Goal: Information Seeking & Learning: Check status

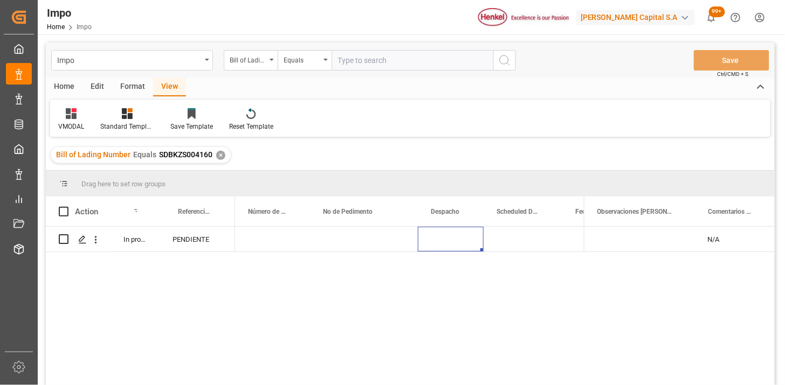
click at [349, 61] on input "text" at bounding box center [413, 60] width 162 height 20
paste input "MILA66323"
type input "MILA66323"
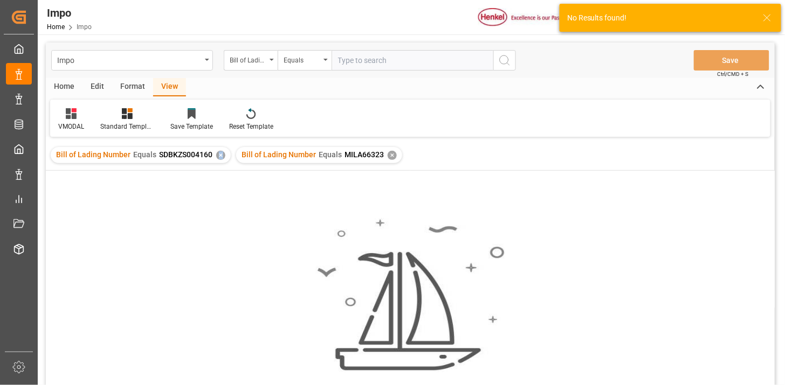
click at [219, 155] on div "✕" at bounding box center [220, 155] width 9 height 9
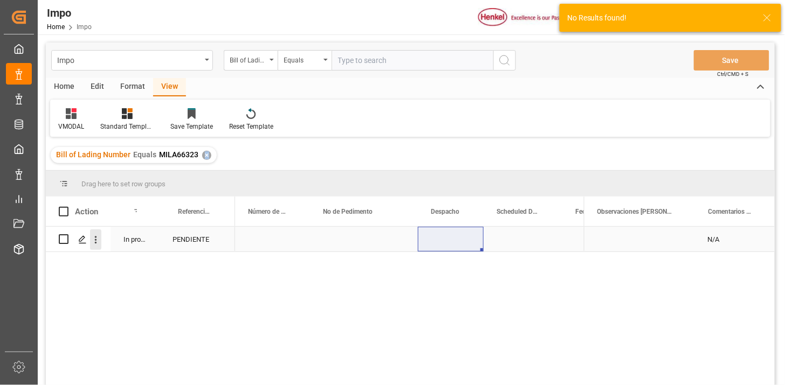
click at [95, 245] on icon "open menu" at bounding box center [95, 240] width 11 height 11
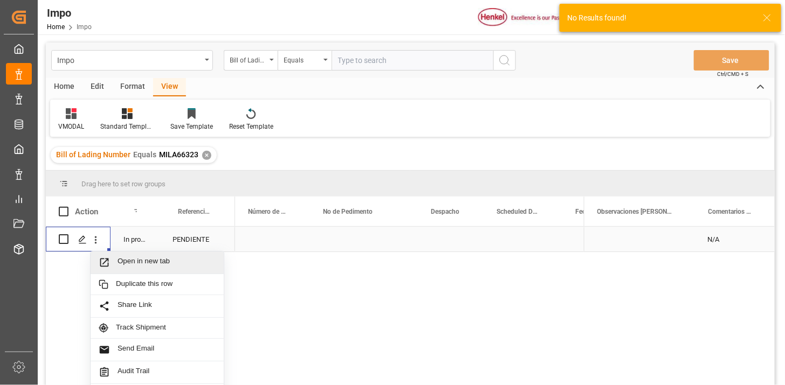
click at [122, 266] on span "Open in new tab" at bounding box center [167, 262] width 98 height 11
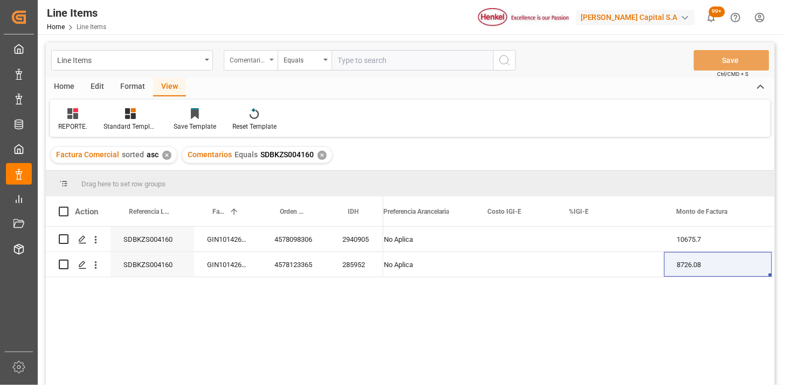
click at [271, 57] on div "Comentarios" at bounding box center [251, 60] width 54 height 20
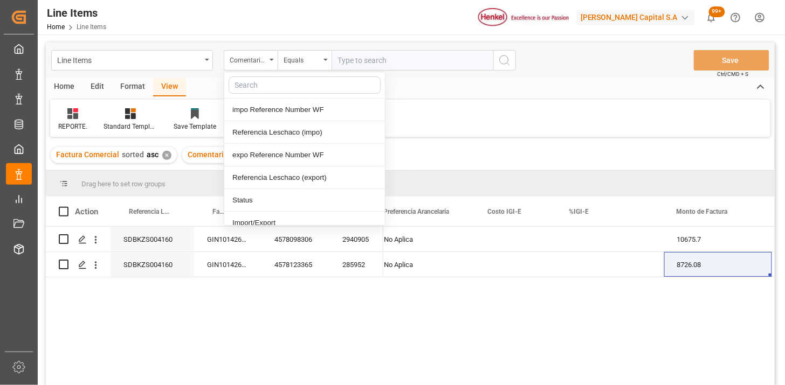
click at [363, 59] on input "text" at bounding box center [413, 60] width 162 height 20
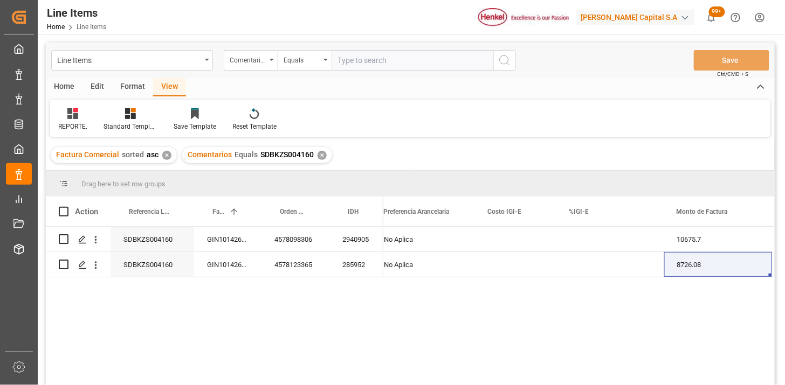
paste input "MILA66323"
type input "MILA66323"
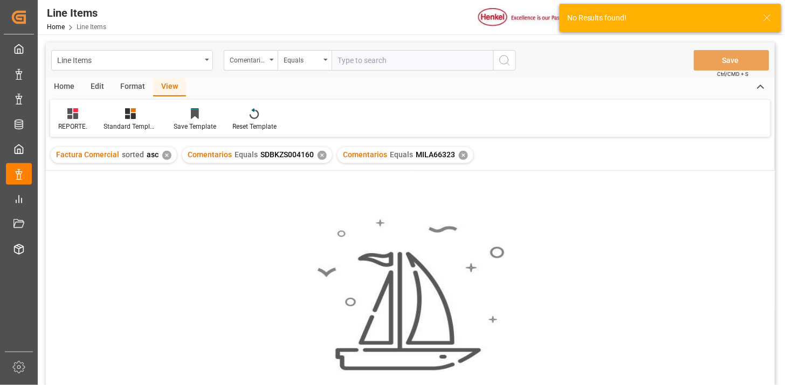
click at [321, 155] on div "✕" at bounding box center [322, 155] width 9 height 9
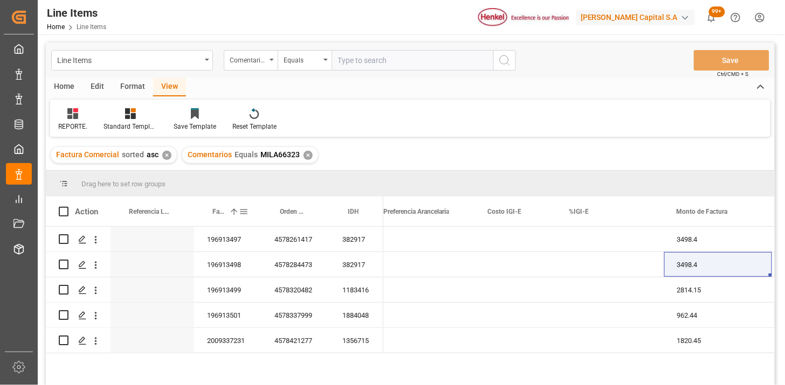
click at [218, 217] on div "Factura Comercial 1" at bounding box center [225, 212] width 26 height 30
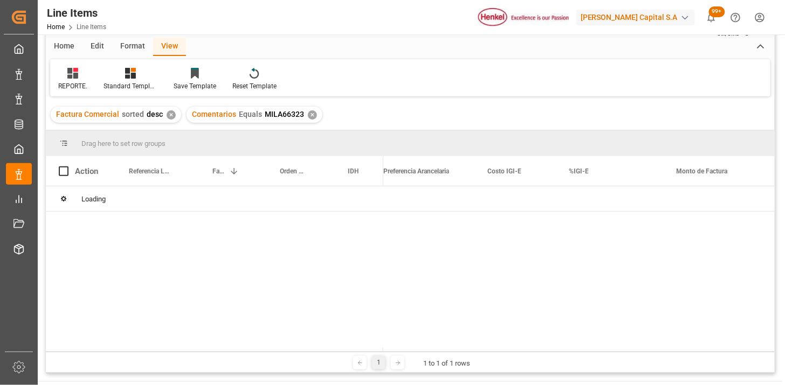
scroll to position [60, 0]
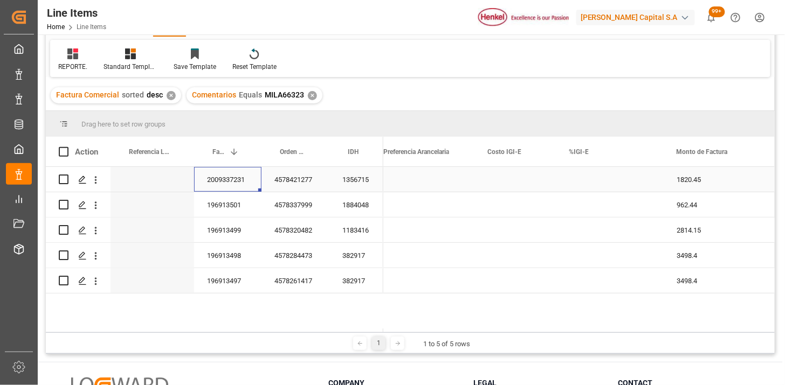
click at [224, 184] on div "2009337231" at bounding box center [227, 179] width 67 height 25
click at [225, 157] on div "Factura Comercial 1" at bounding box center [225, 152] width 26 height 30
click at [217, 153] on span "Factura Comercial" at bounding box center [225, 152] width 26 height 8
click at [431, 183] on div "Press SPACE to select this row." at bounding box center [423, 179] width 104 height 25
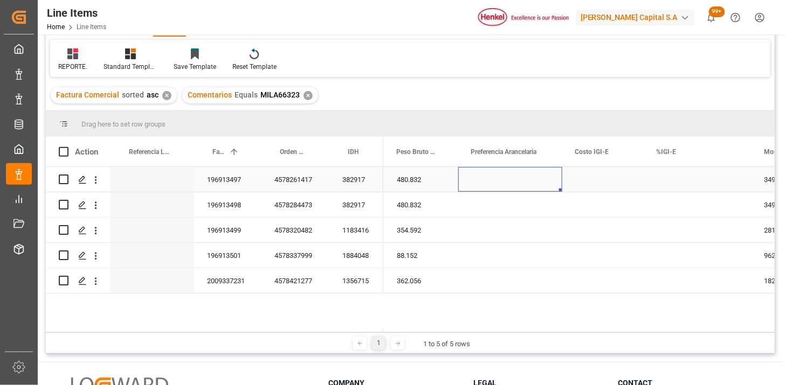
click at [491, 179] on div "Press SPACE to select this row." at bounding box center [510, 179] width 104 height 25
click at [492, 179] on div "Press SPACE to select this row." at bounding box center [510, 179] width 104 height 25
click at [540, 183] on button "Select" at bounding box center [510, 186] width 87 height 20
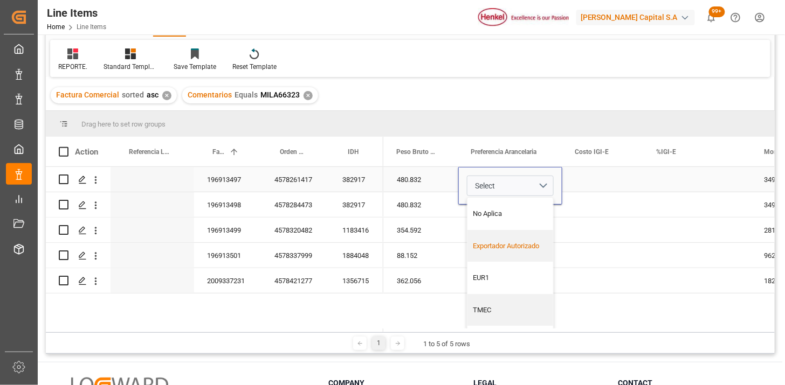
drag, startPoint x: 513, startPoint y: 242, endPoint x: 582, endPoint y: 192, distance: 85.4
click at [519, 238] on div "Exportador Autorizado" at bounding box center [510, 246] width 86 height 32
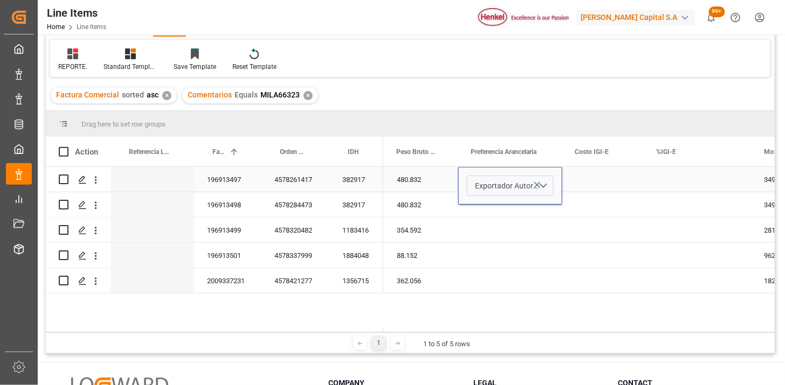
drag, startPoint x: 585, startPoint y: 187, endPoint x: 580, endPoint y: 186, distance: 5.4
click at [585, 186] on div "Press SPACE to select this row." at bounding box center [602, 179] width 81 height 25
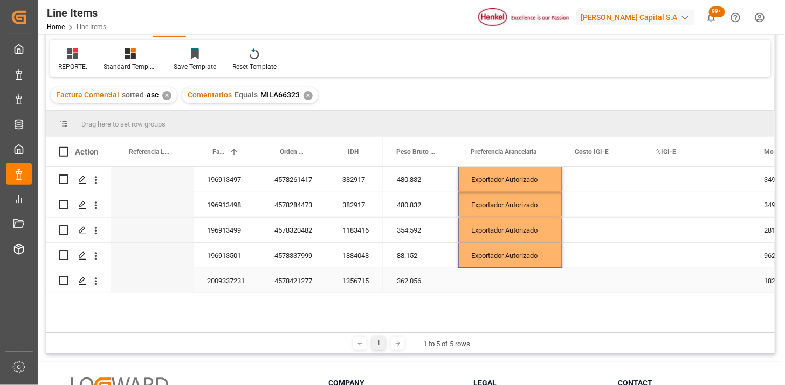
click at [504, 284] on div "Press SPACE to select this row." at bounding box center [510, 280] width 104 height 25
drag, startPoint x: 504, startPoint y: 284, endPoint x: 549, endPoint y: 287, distance: 45.4
click at [504, 284] on div "Press SPACE to select this row." at bounding box center [510, 280] width 104 height 25
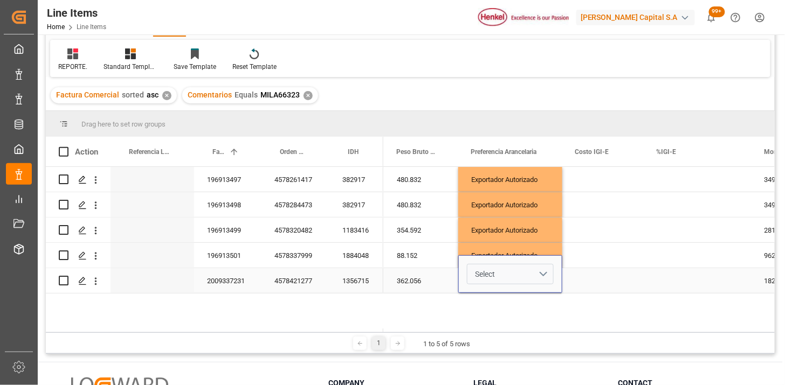
click at [539, 273] on button "Select" at bounding box center [510, 274] width 87 height 20
click at [516, 299] on div "No Aplica" at bounding box center [510, 302] width 74 height 11
click at [591, 270] on div "Press SPACE to select this row." at bounding box center [602, 280] width 81 height 25
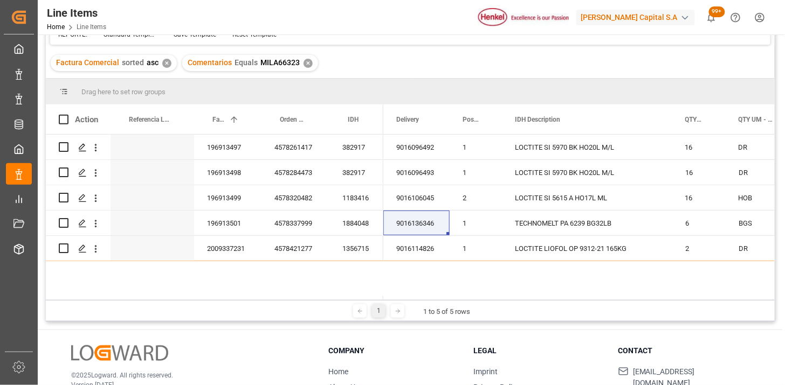
scroll to position [60, 0]
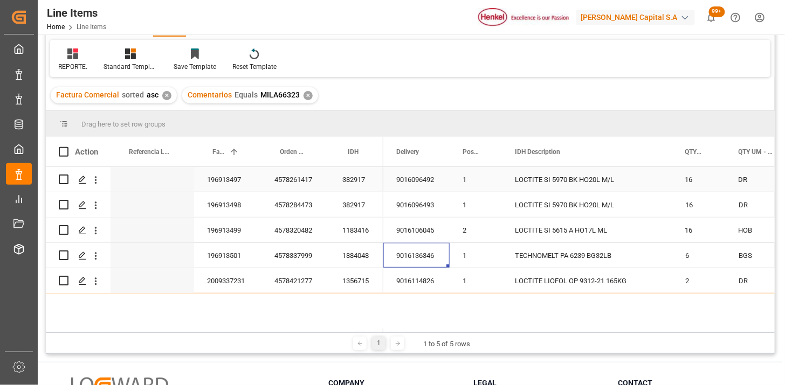
click at [248, 185] on div "196913497" at bounding box center [227, 179] width 67 height 25
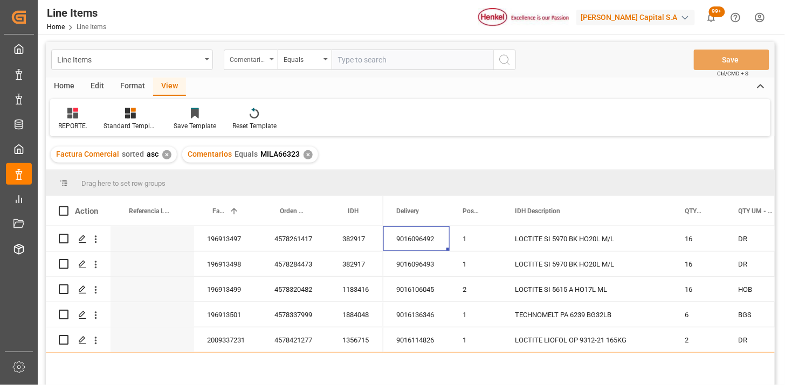
scroll to position [0, 0]
click at [254, 55] on div "Comentarios" at bounding box center [248, 59] width 37 height 12
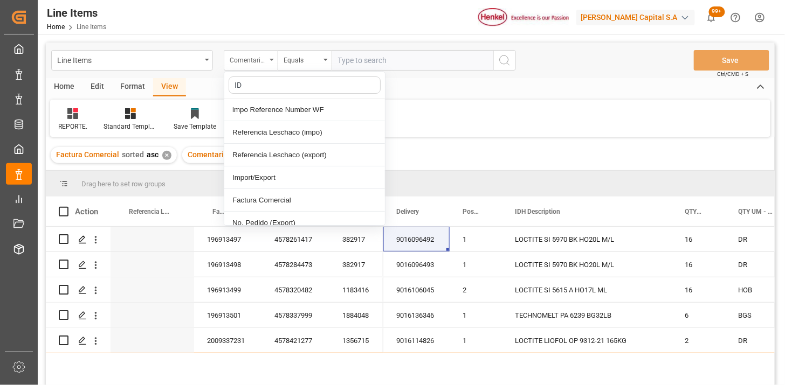
type input "IDH"
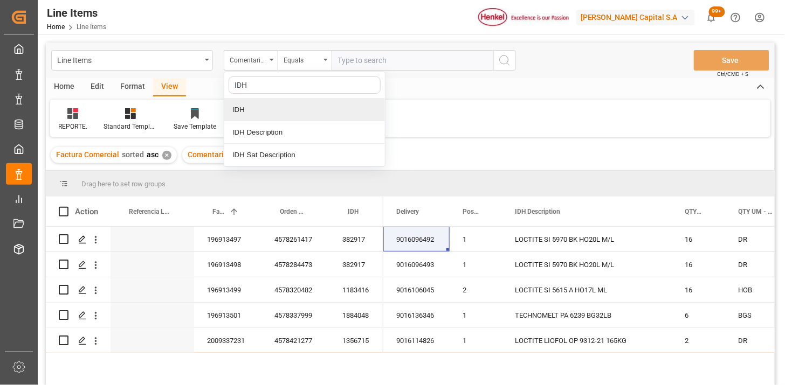
drag, startPoint x: 271, startPoint y: 107, endPoint x: 279, endPoint y: 102, distance: 9.6
click at [271, 106] on div "IDH" at bounding box center [304, 110] width 161 height 23
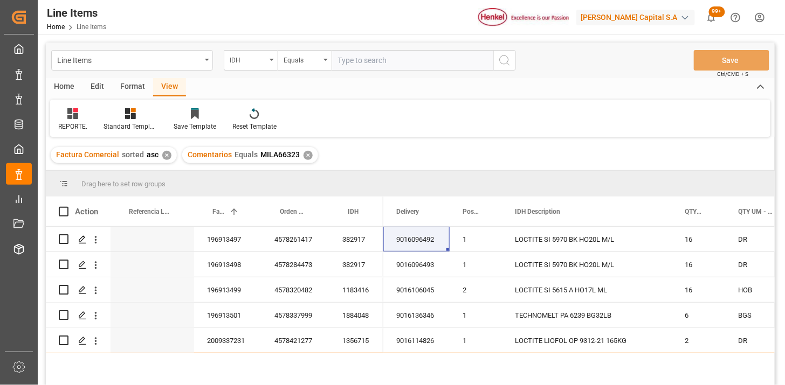
click at [411, 49] on div "Line Items IDH Equals Save Ctrl/CMD + S" at bounding box center [410, 61] width 729 height 36
paste input "1356715"
type input "1356715"
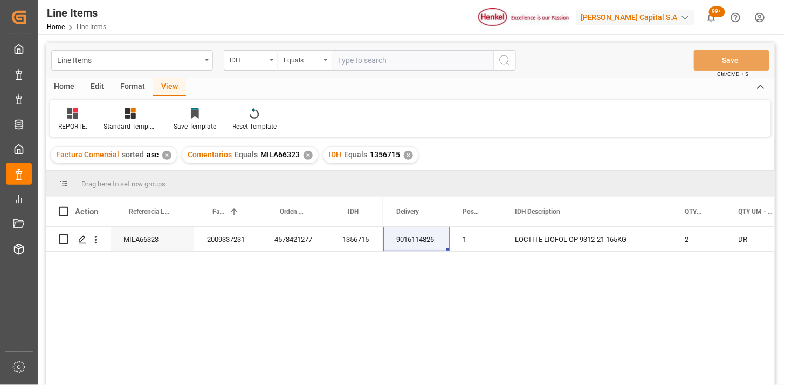
click at [304, 152] on div "✕" at bounding box center [308, 155] width 9 height 9
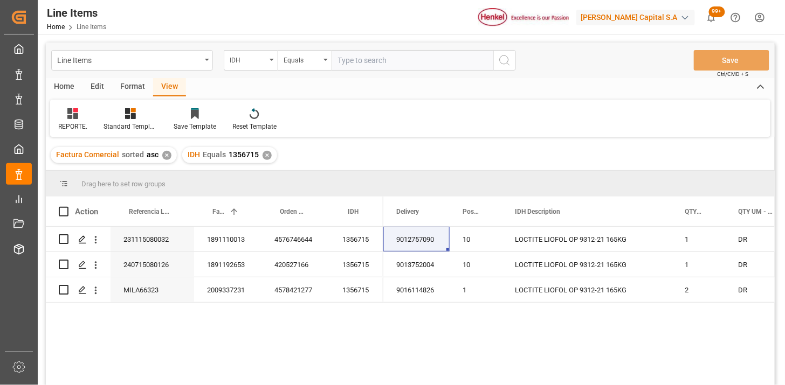
click at [165, 155] on div "✕" at bounding box center [166, 155] width 9 height 9
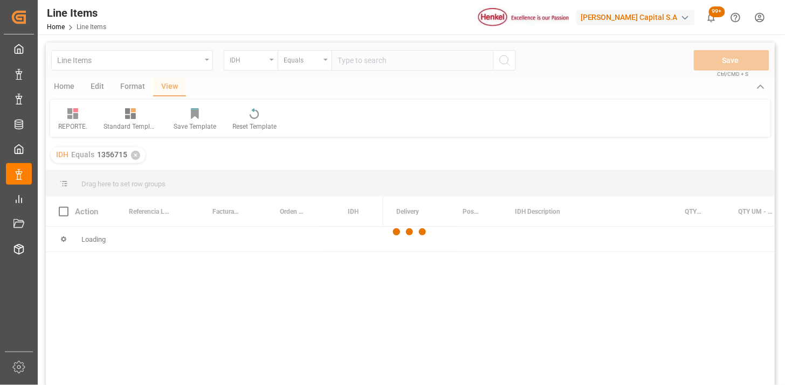
scroll to position [60, 0]
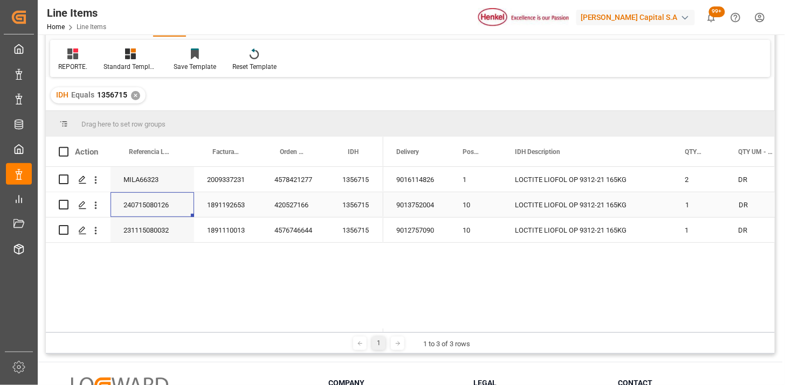
click at [164, 211] on div "240715080126" at bounding box center [153, 204] width 84 height 25
click at [166, 228] on div "231115080032" at bounding box center [153, 230] width 84 height 25
click at [156, 210] on div "240715080126" at bounding box center [153, 204] width 84 height 25
click at [355, 185] on div "1356715" at bounding box center [356, 179] width 54 height 25
click at [351, 178] on div "1356715" at bounding box center [356, 179] width 54 height 25
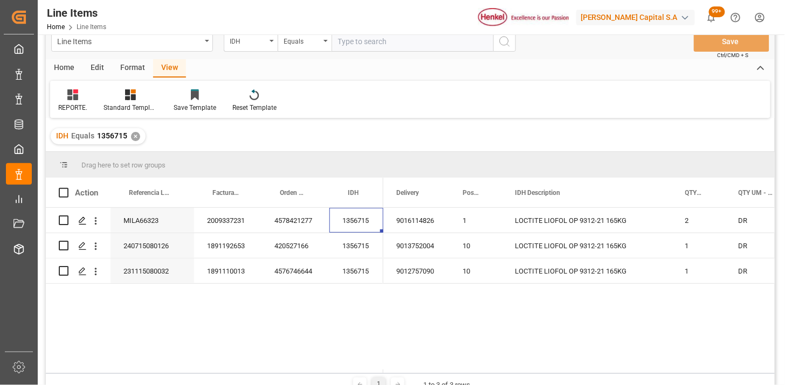
scroll to position [0, 0]
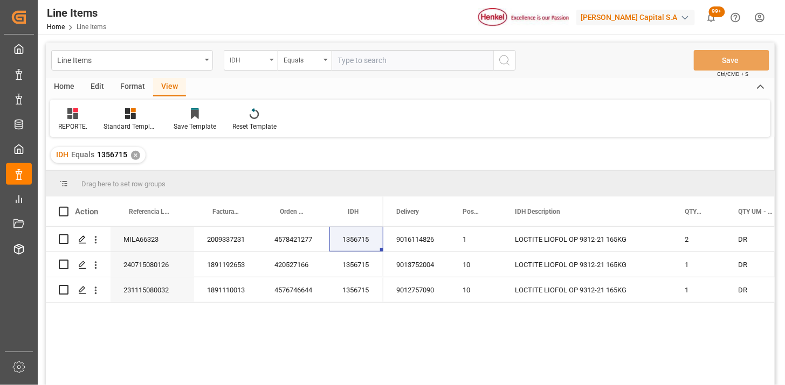
click at [257, 66] on div "IDH" at bounding box center [251, 60] width 54 height 20
type input "COME"
click at [421, 66] on input "text" at bounding box center [413, 60] width 162 height 20
paste input "DUS0186877"
type input "DUS0186877"
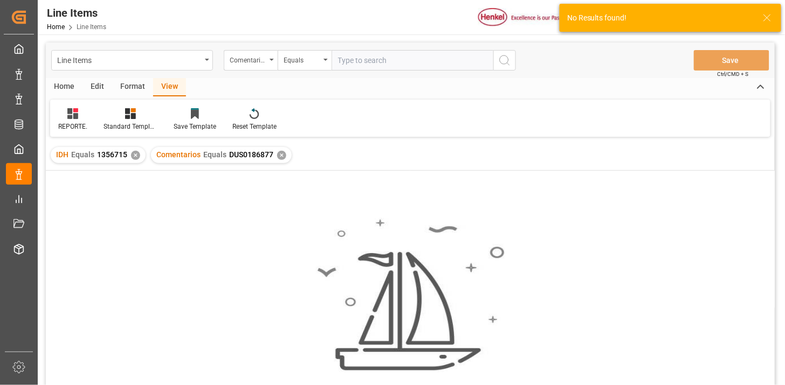
click at [138, 156] on div "✕" at bounding box center [135, 155] width 9 height 9
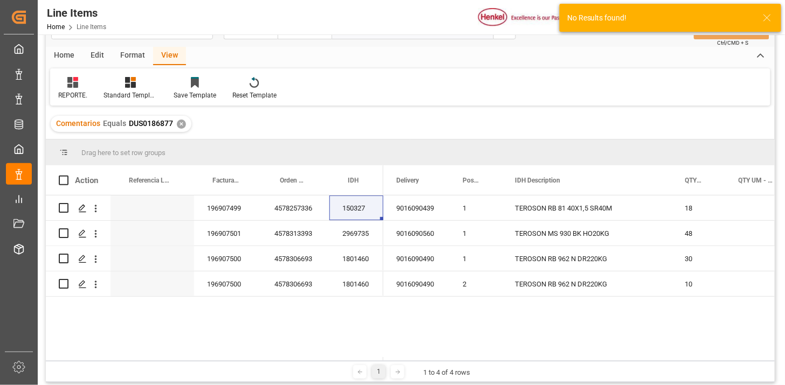
scroll to position [60, 0]
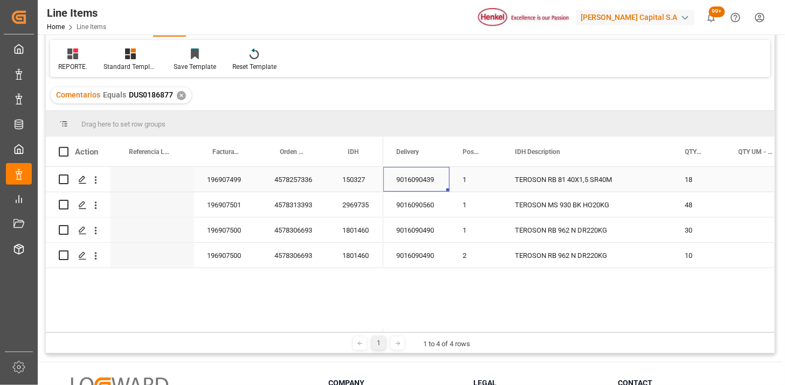
click at [412, 185] on div "9016090439" at bounding box center [416, 179] width 66 height 25
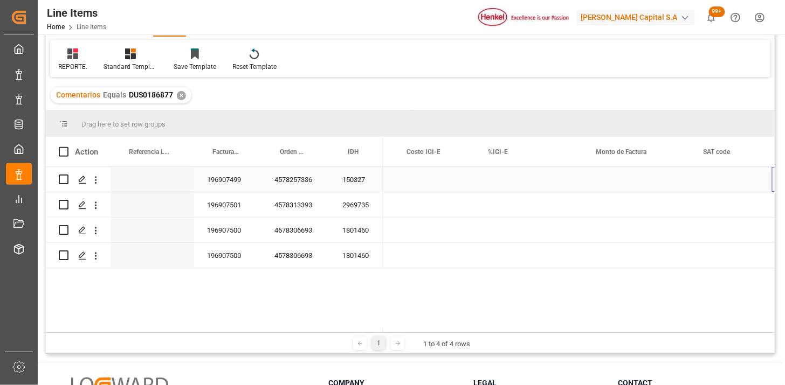
scroll to position [0, 651]
click at [177, 96] on div "✕" at bounding box center [181, 95] width 9 height 9
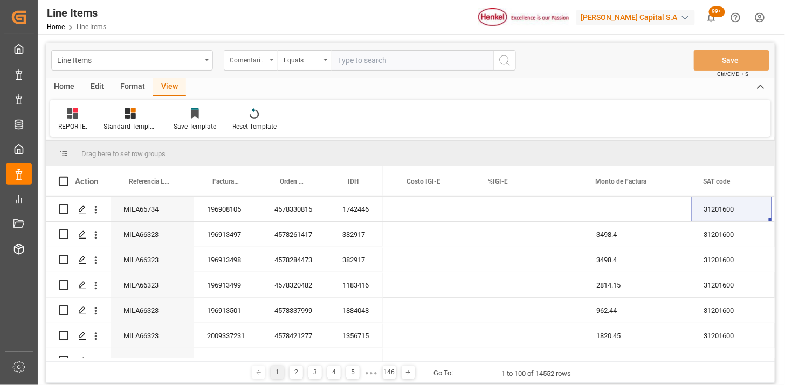
click at [272, 63] on div "Comentarios" at bounding box center [251, 60] width 54 height 20
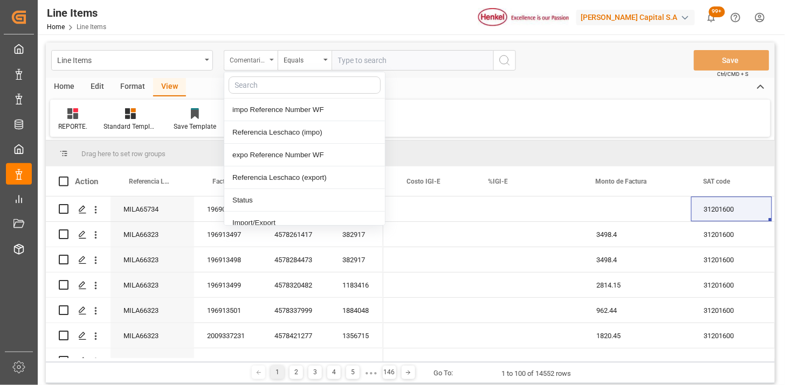
type input "d"
type input "idh"
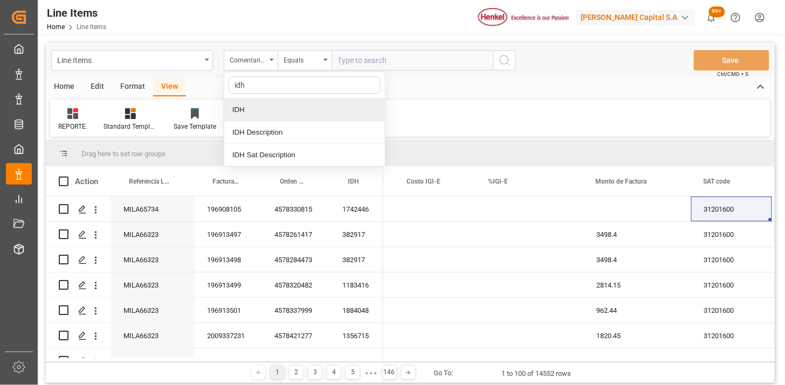
click at [278, 106] on div "IDH" at bounding box center [304, 110] width 161 height 23
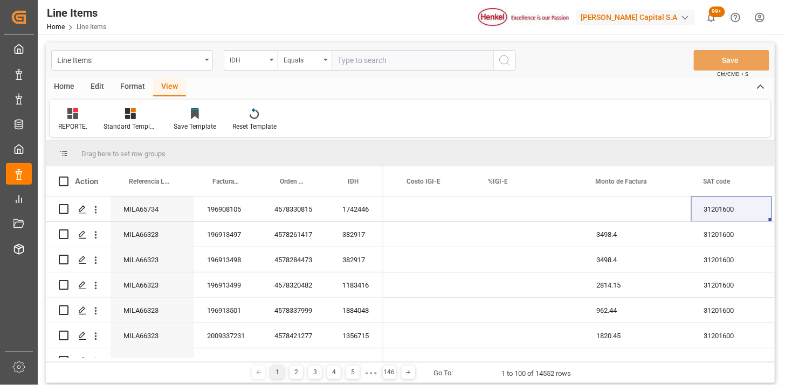
click at [353, 64] on input "text" at bounding box center [413, 60] width 162 height 20
paste input "2266080"
type input "2266080"
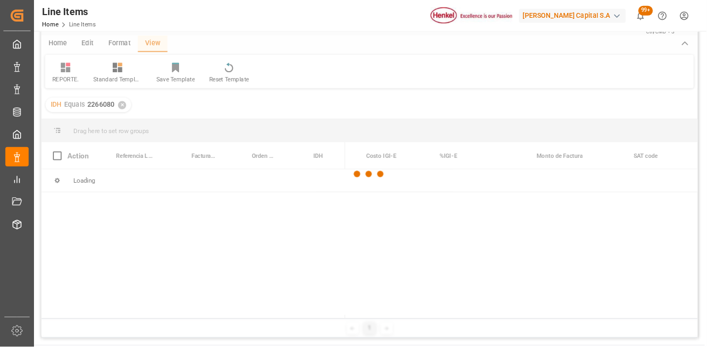
scroll to position [60, 0]
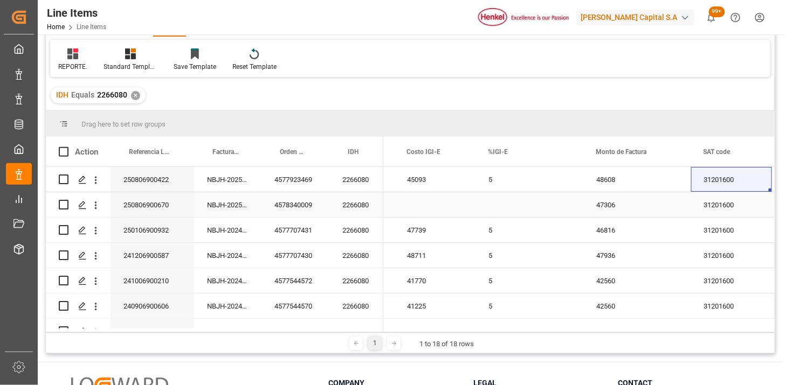
click at [157, 212] on div "250806900670" at bounding box center [153, 204] width 84 height 25
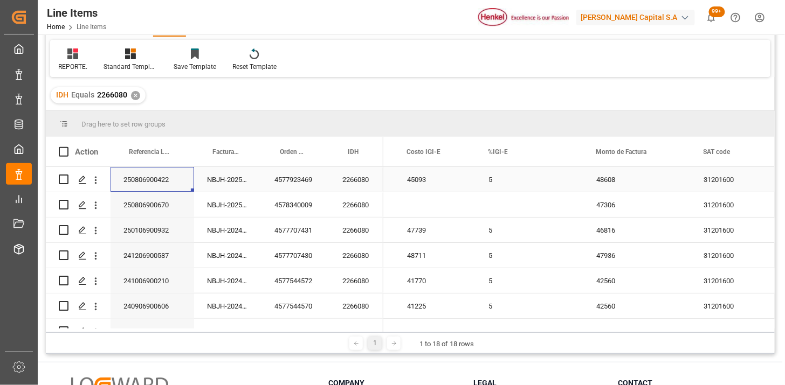
click at [164, 189] on div "250806900422" at bounding box center [153, 179] width 84 height 25
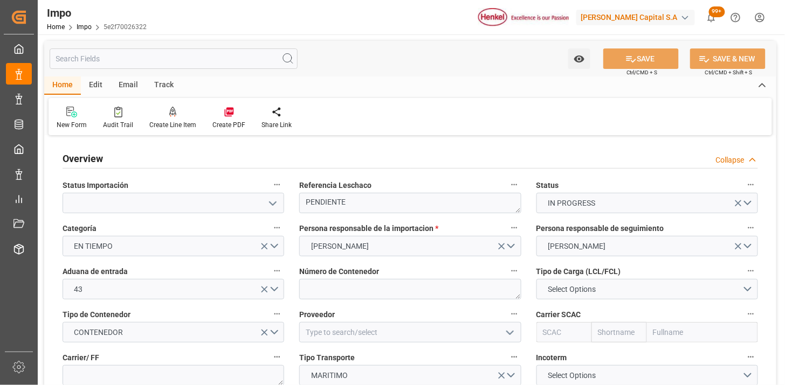
type input "[DATE]"
click at [375, 195] on textarea "PENDIENTE" at bounding box center [410, 203] width 222 height 20
paste textarea "MILA66323"
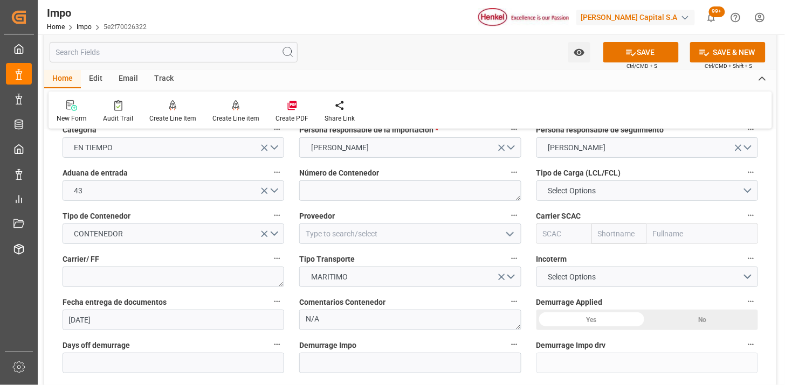
scroll to position [120, 0]
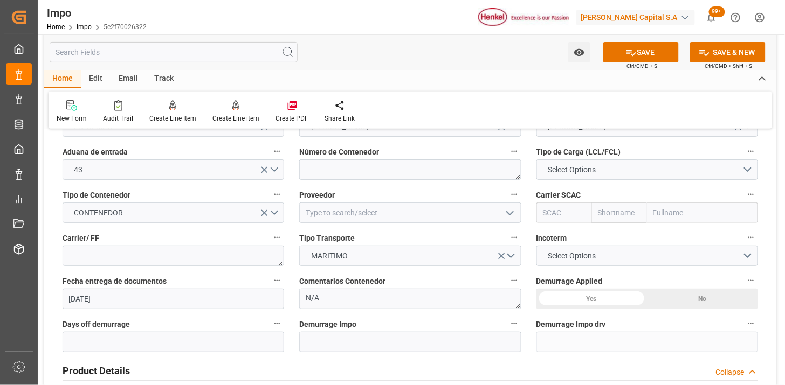
type textarea "MILA66323"
click at [406, 175] on textarea at bounding box center [410, 170] width 222 height 20
paste textarea "HAMU2232592,"
type textarea "HAMU2232592"
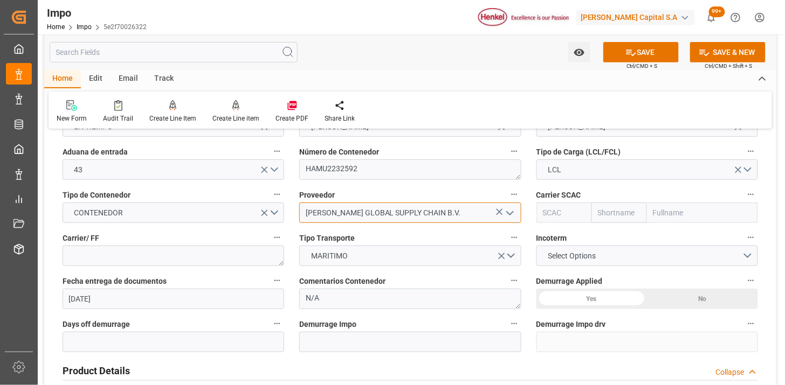
type input "HENKEL GLOBAL SUPPLY CHAIN B.V."
type input "HLCU"
type input "Hapag Lloyd"
type input "Hapag Lloyd Aktiengesellschaft"
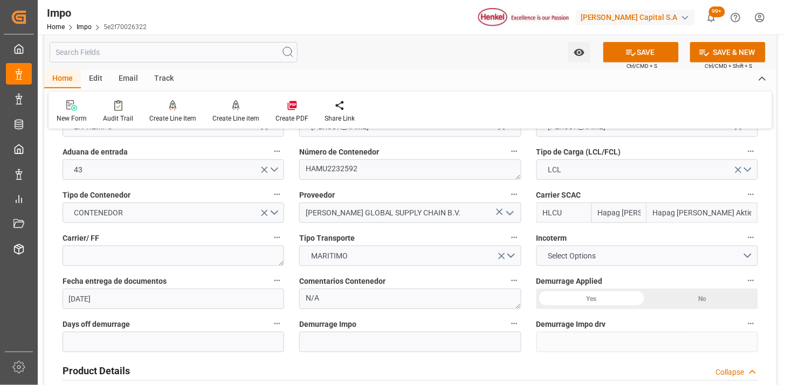
type input "HLCU"
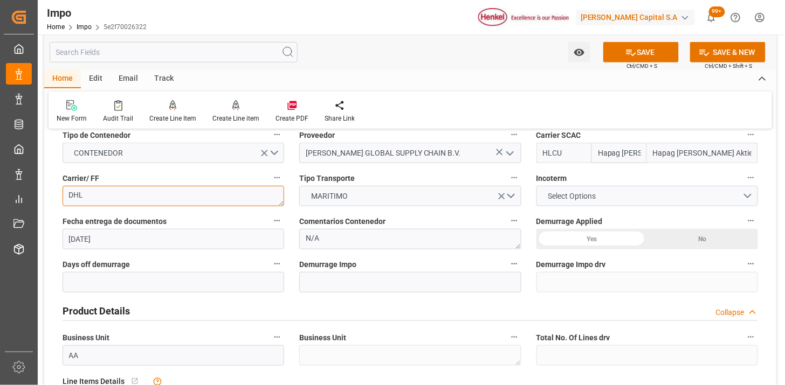
type textarea "DHL"
click at [566, 198] on span "Select Options" at bounding box center [571, 196] width 59 height 11
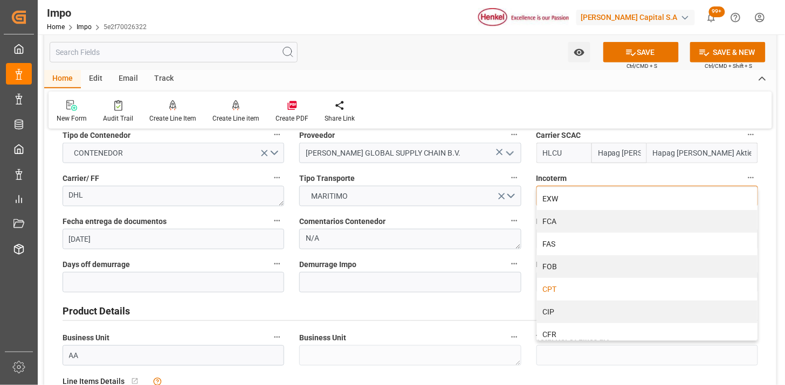
click at [584, 283] on div "CPT" at bounding box center [647, 289] width 220 height 23
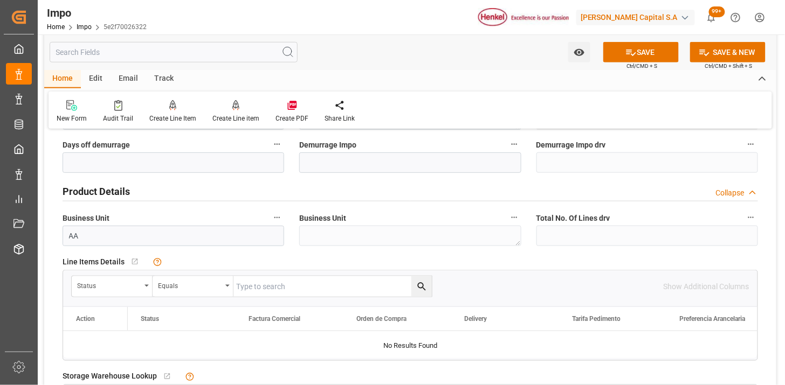
scroll to position [359, 0]
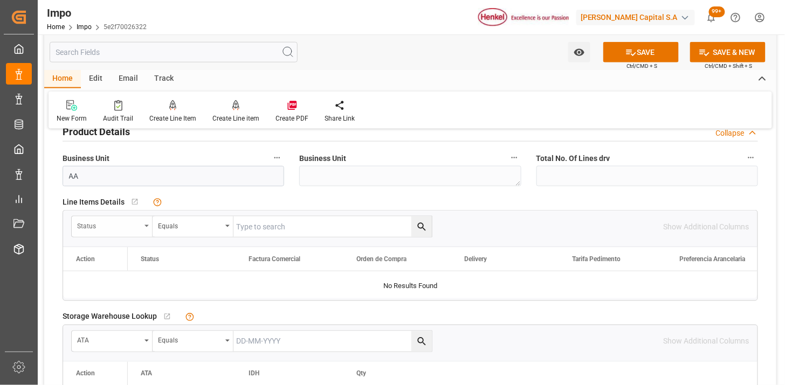
drag, startPoint x: 117, startPoint y: 223, endPoint x: 132, endPoint y: 229, distance: 15.7
click at [119, 224] on div "Status" at bounding box center [109, 225] width 64 height 12
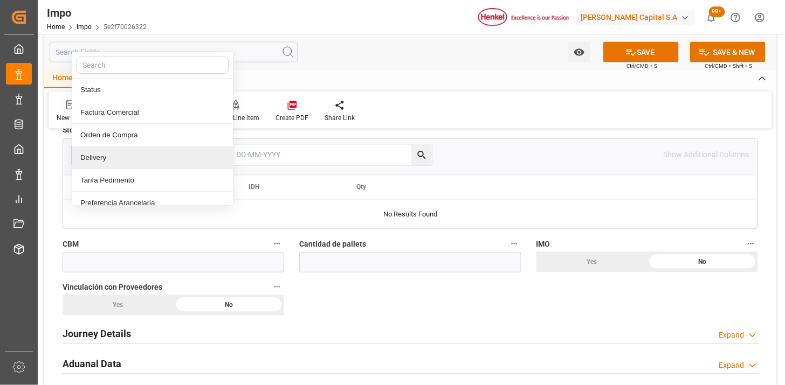
scroll to position [539, 0]
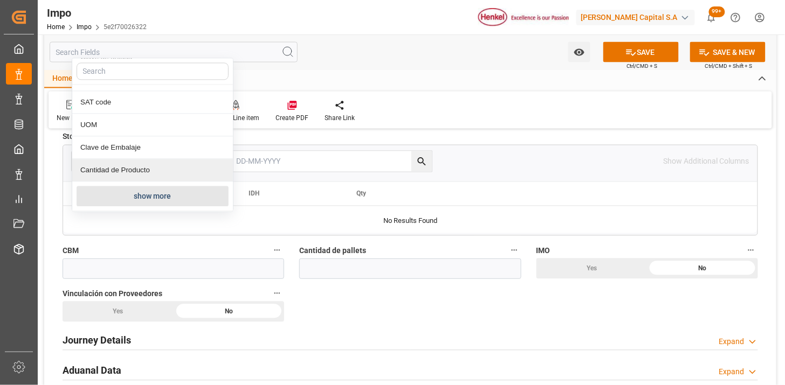
click at [155, 201] on button "show more" at bounding box center [153, 197] width 152 height 20
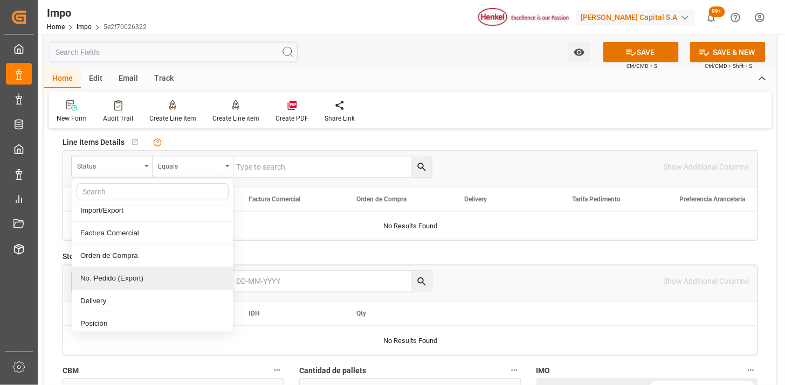
scroll to position [189, 0]
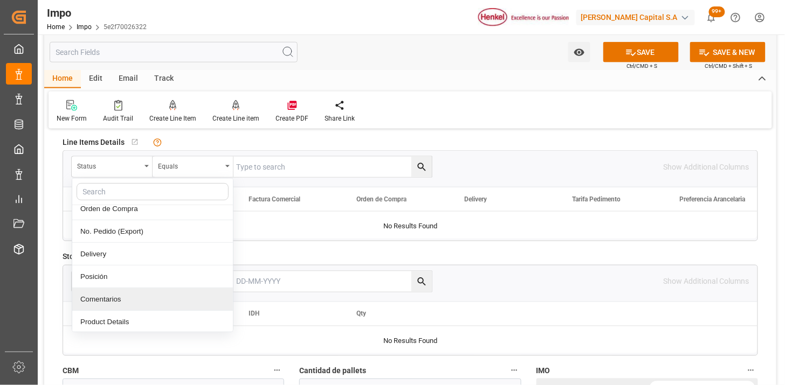
drag, startPoint x: 143, startPoint y: 300, endPoint x: 259, endPoint y: 239, distance: 131.2
click at [143, 301] on div "Comentarios" at bounding box center [152, 299] width 161 height 23
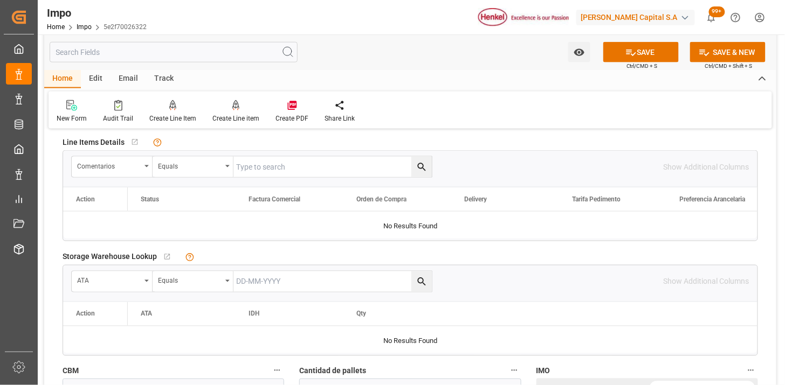
click at [300, 164] on input "text" at bounding box center [332, 167] width 198 height 20
paste input "MILA66323"
type input "MILA66323"
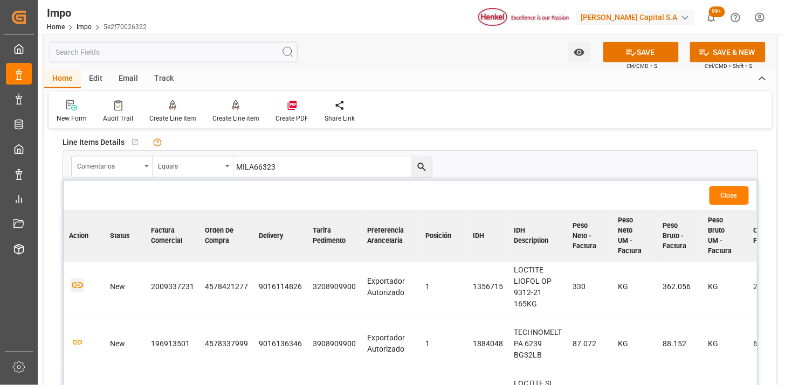
click at [78, 284] on icon "button" at bounding box center [77, 285] width 13 height 13
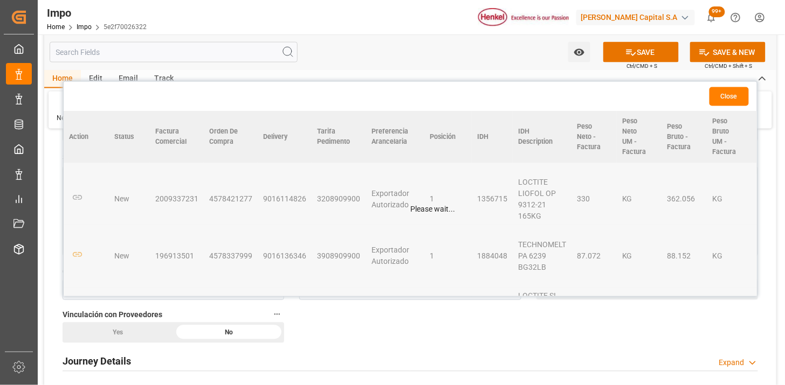
scroll to position [539, 0]
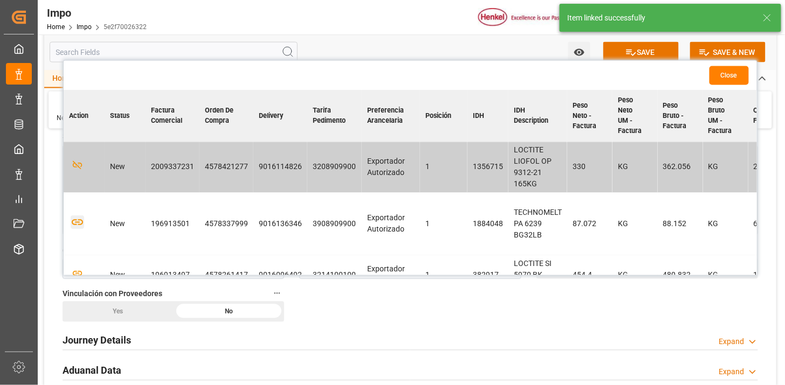
click at [73, 225] on icon "button" at bounding box center [77, 222] width 13 height 13
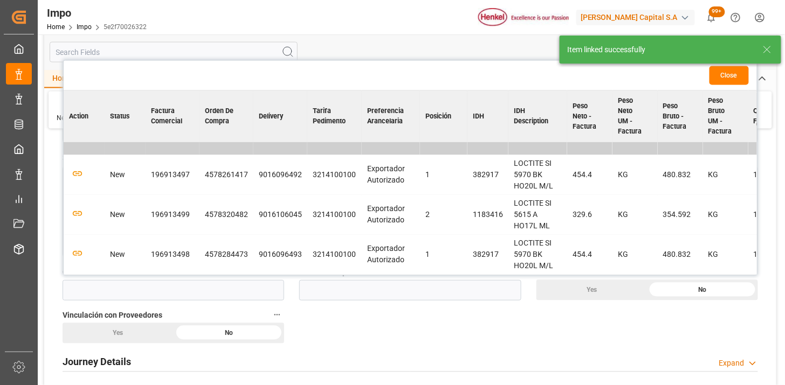
scroll to position [599, 0]
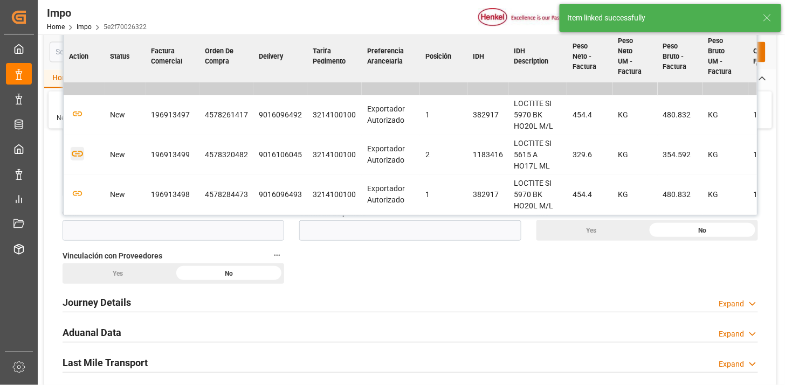
click at [76, 151] on icon "button" at bounding box center [77, 154] width 11 height 6
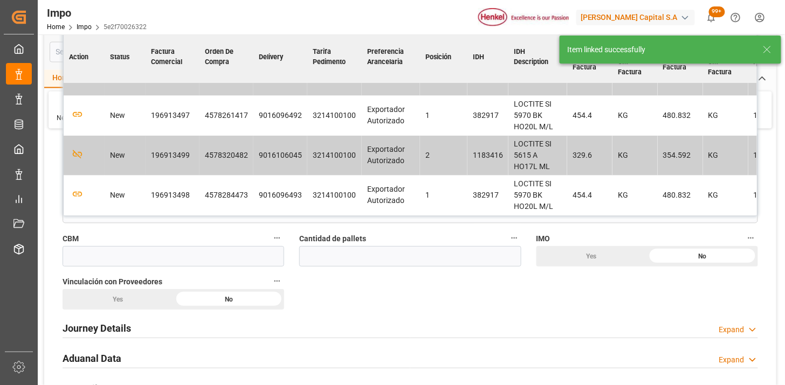
scroll to position [104, 0]
click at [79, 191] on icon "button" at bounding box center [77, 193] width 13 height 13
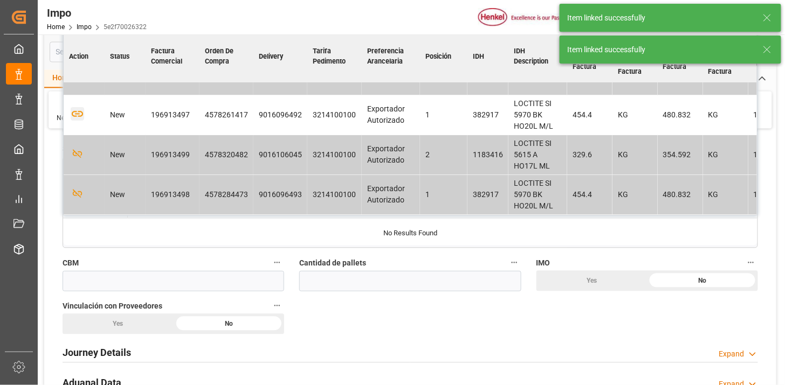
click at [78, 111] on icon "button" at bounding box center [77, 113] width 13 height 13
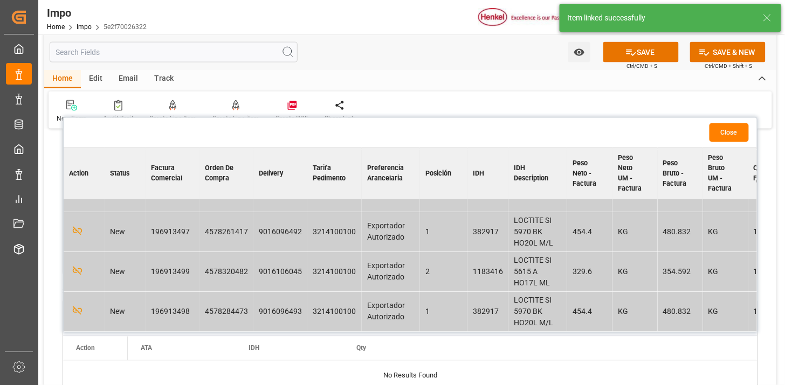
scroll to position [479, 0]
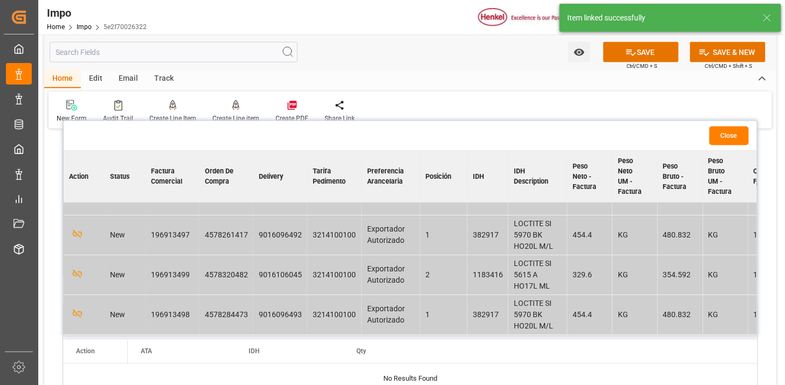
click at [724, 140] on button "Close" at bounding box center [728, 136] width 39 height 19
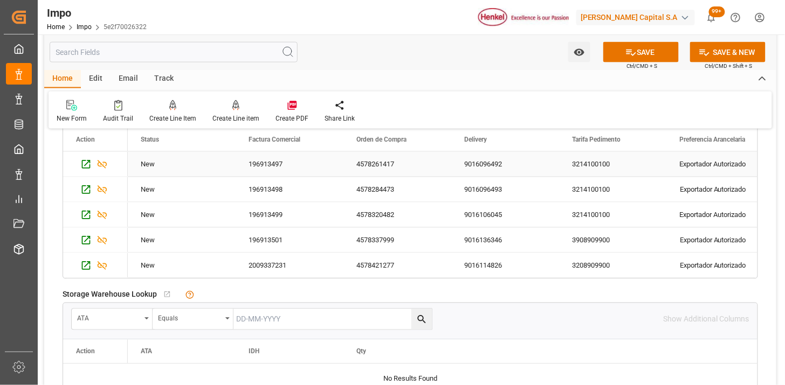
click at [378, 168] on div "4578261417" at bounding box center [397, 164] width 108 height 25
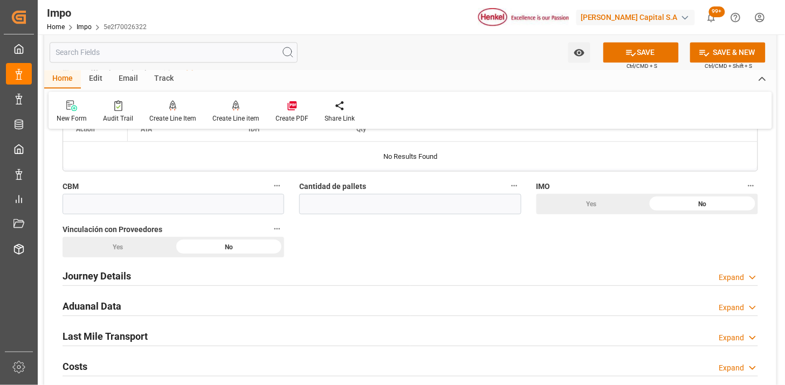
scroll to position [719, 0]
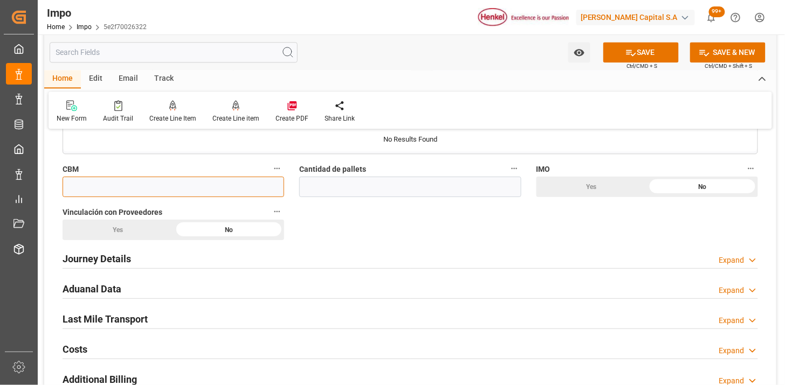
click at [219, 195] on input "text" at bounding box center [174, 187] width 222 height 20
paste input "4.874"
type input "4.874"
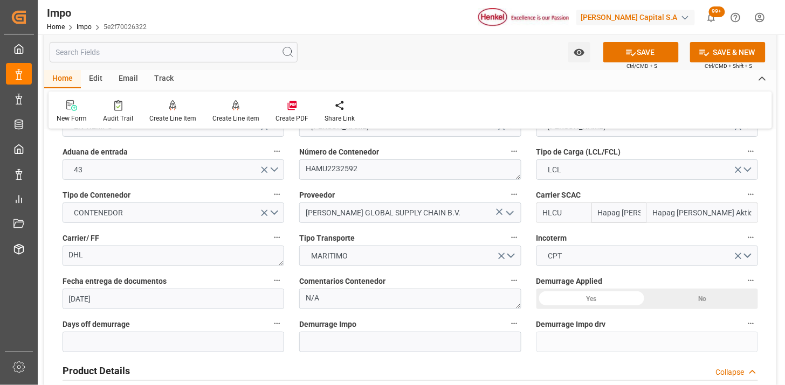
scroll to position [239, 0]
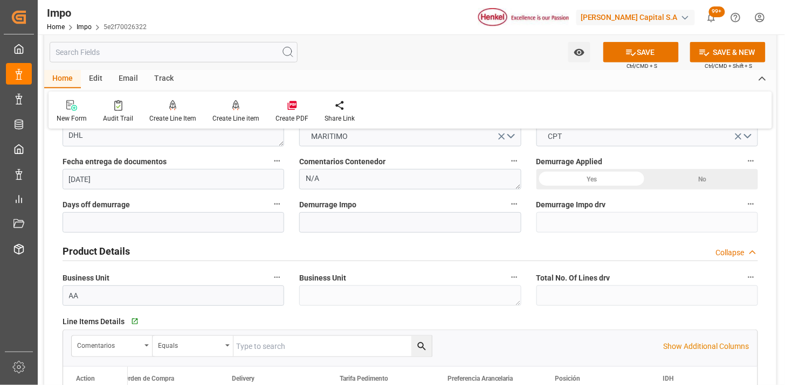
type input "5"
click at [364, 183] on textarea "N/A" at bounding box center [410, 179] width 222 height 20
click at [364, 184] on textarea "N/A" at bounding box center [410, 179] width 222 height 20
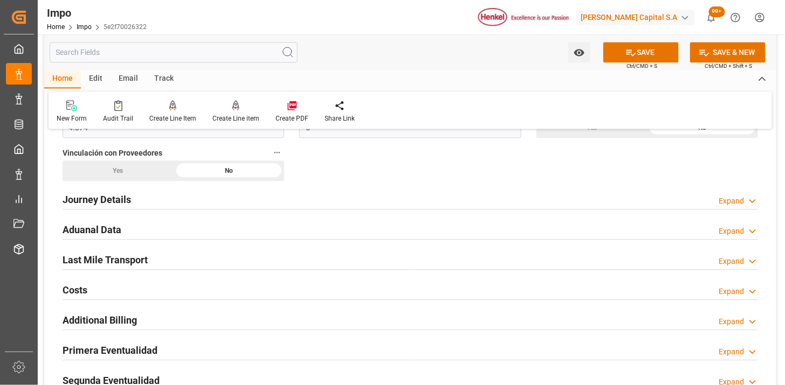
scroll to position [778, 0]
type textarea "ETIQUETAS"
click at [279, 201] on div "Journey Details Expand" at bounding box center [410, 198] width 695 height 20
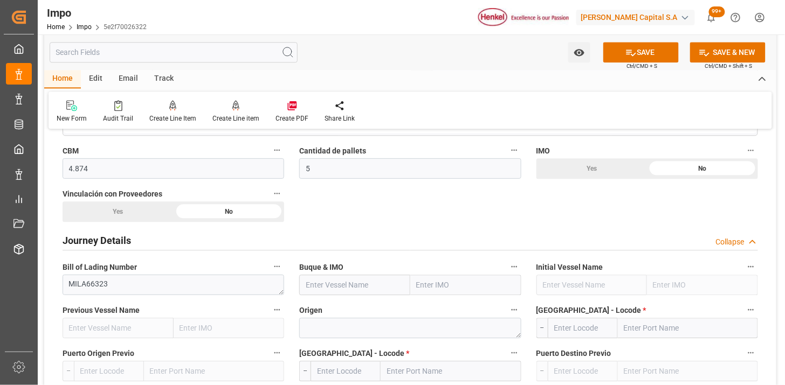
scroll to position [719, 0]
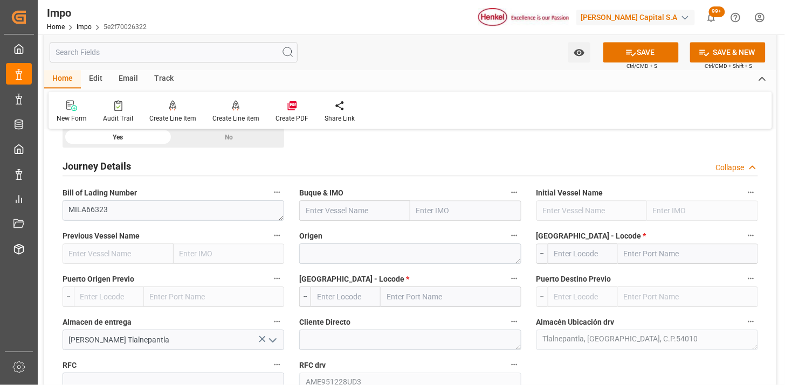
scroll to position [838, 0]
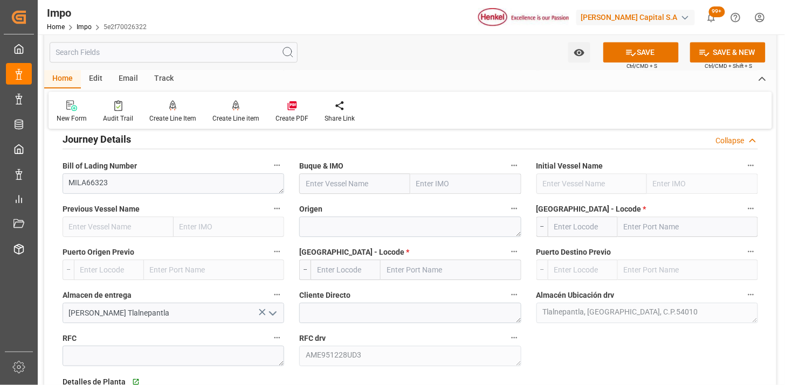
click at [349, 187] on input "text" at bounding box center [354, 184] width 111 height 20
paste input "MEXICO EXPRESS"
type input "MEXICO EXPRESS"
type input "9686900"
type input "MEXICO EXPRESS"
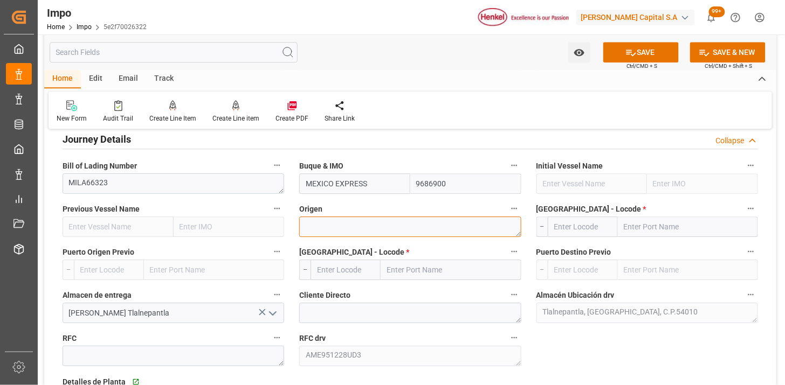
type textarea "T"
type textarea "ITALIA"
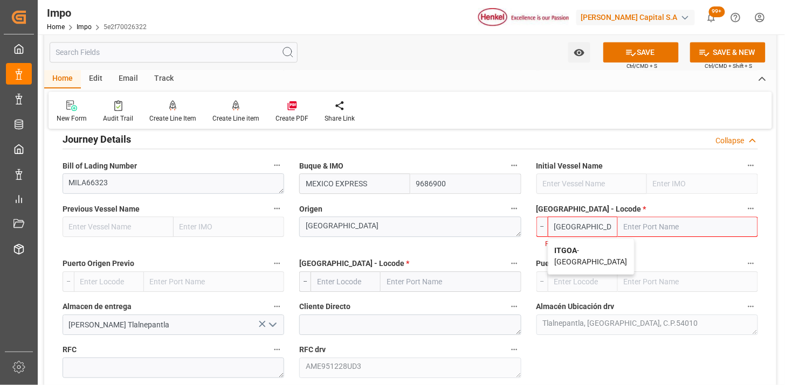
type input "ITGOA"
type input "Genova"
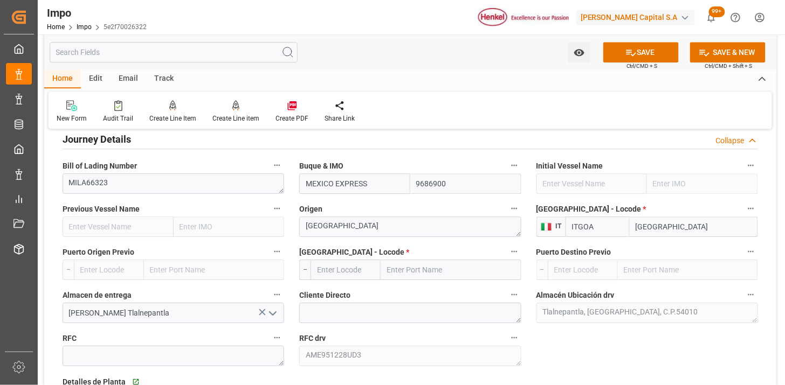
type input "ITGOA"
type input "MXVER"
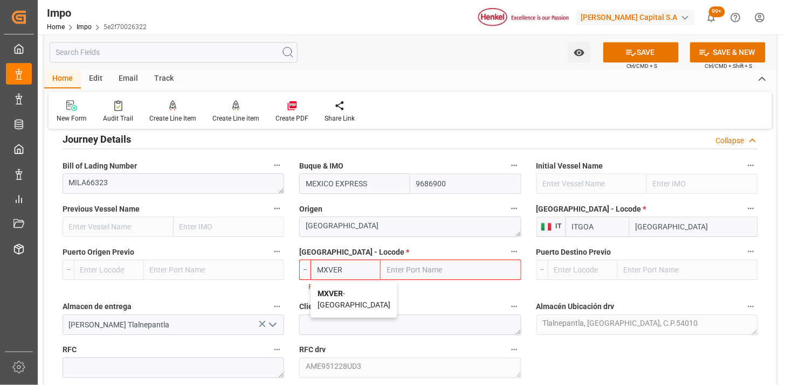
type input "Veracruz"
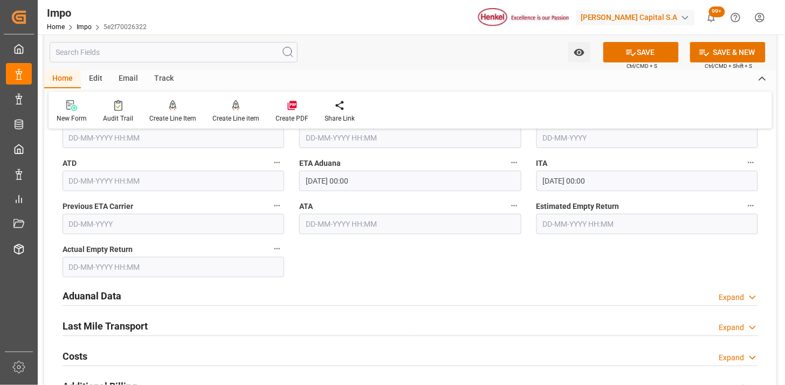
scroll to position [1318, 0]
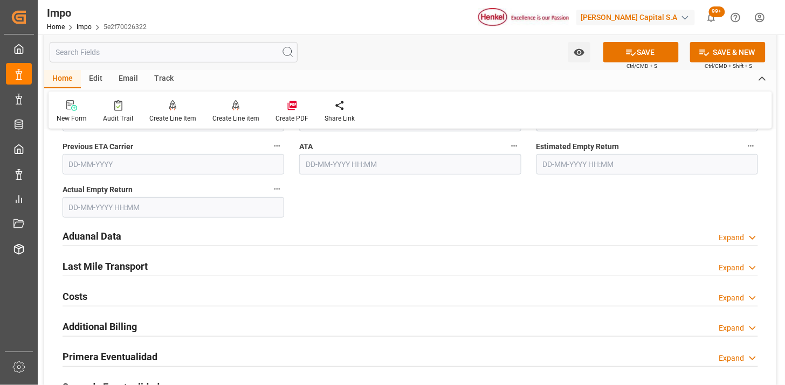
type input "MXVER"
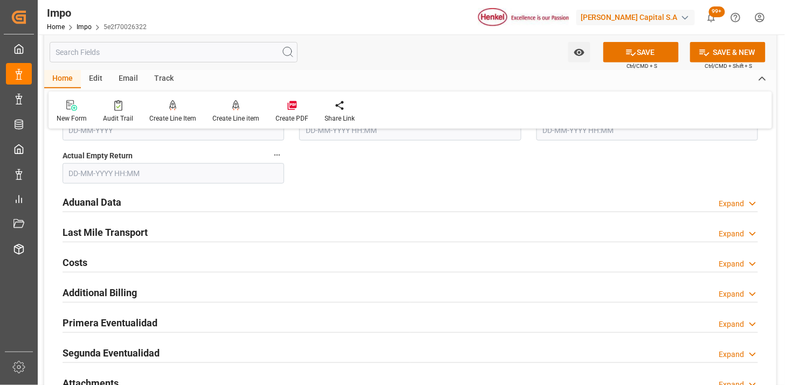
scroll to position [1377, 0]
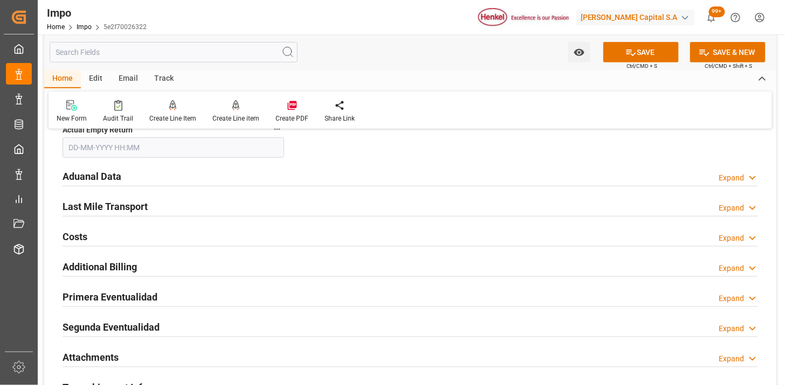
click at [234, 174] on div "Aduanal Data Expand" at bounding box center [410, 176] width 695 height 20
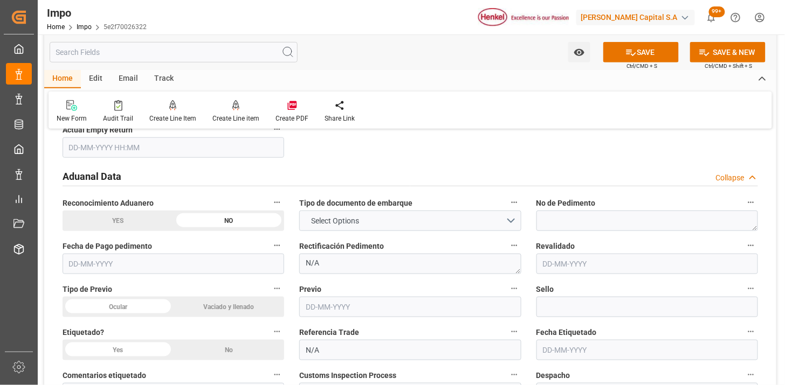
scroll to position [1437, 0]
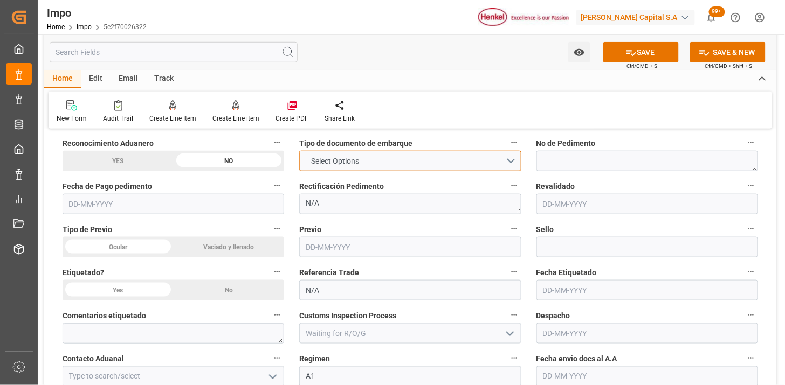
click at [326, 163] on span "Select Options" at bounding box center [335, 161] width 59 height 11
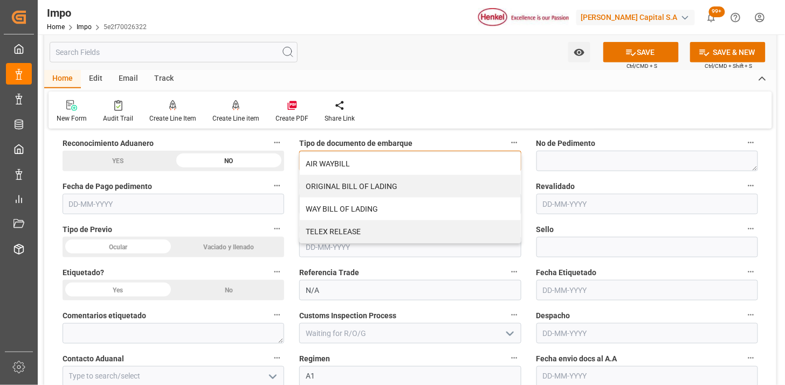
drag, startPoint x: 321, startPoint y: 215, endPoint x: 284, endPoint y: 224, distance: 38.4
click at [321, 216] on div "WAY BILL OF LADING" at bounding box center [410, 209] width 220 height 23
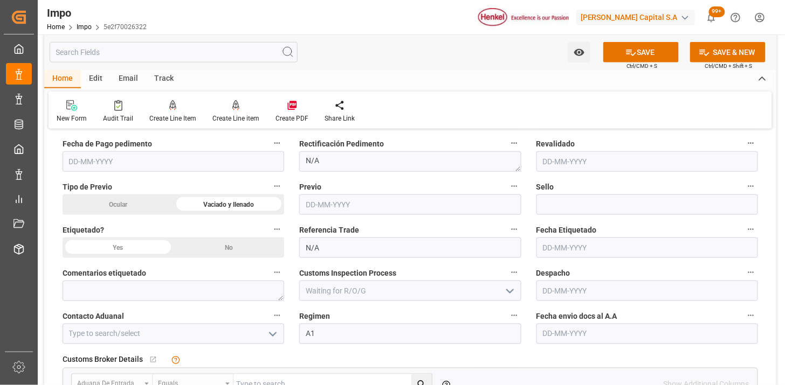
scroll to position [1497, 0]
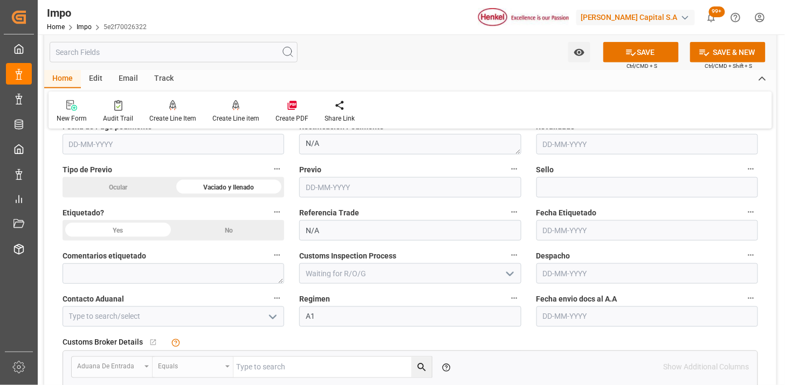
click at [346, 228] on input "N/A" at bounding box center [410, 230] width 222 height 20
click at [581, 229] on input "text" at bounding box center [647, 230] width 222 height 20
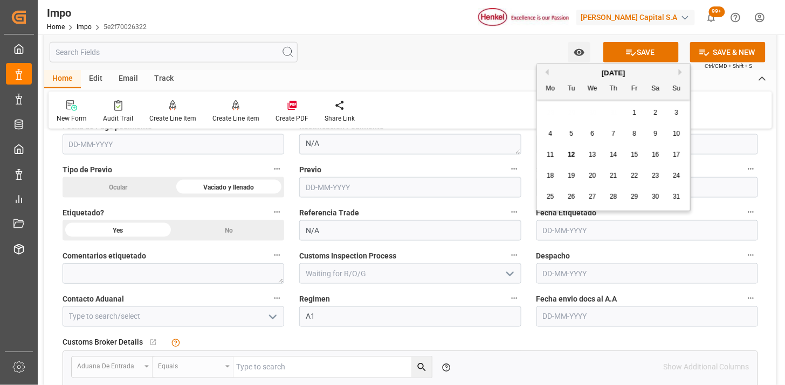
click at [581, 229] on input "text" at bounding box center [647, 230] width 222 height 20
click at [160, 271] on textarea at bounding box center [174, 274] width 222 height 20
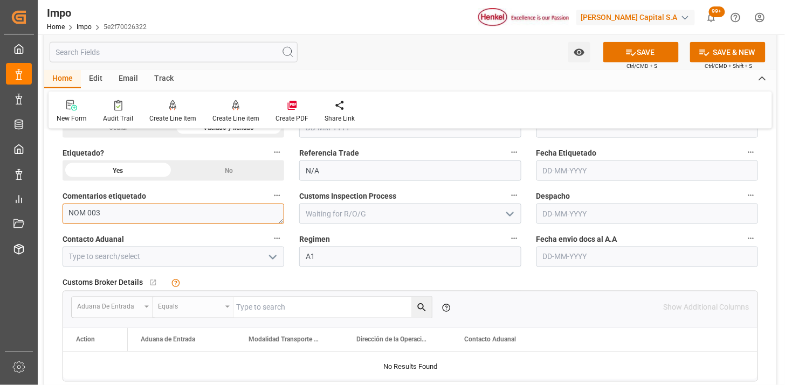
scroll to position [1617, 0]
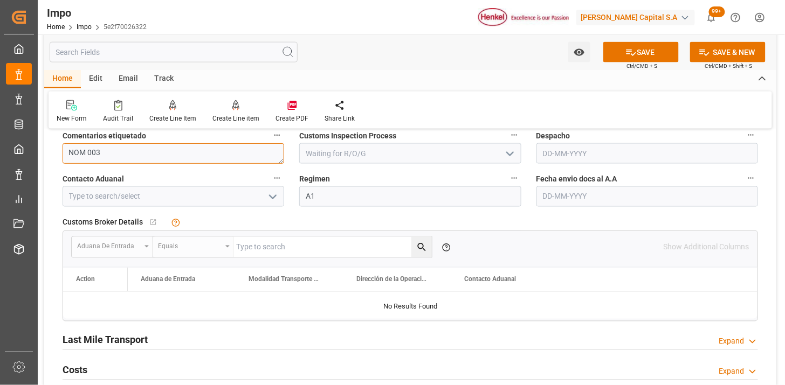
type textarea "NOM 003"
click at [203, 191] on input at bounding box center [174, 197] width 222 height 20
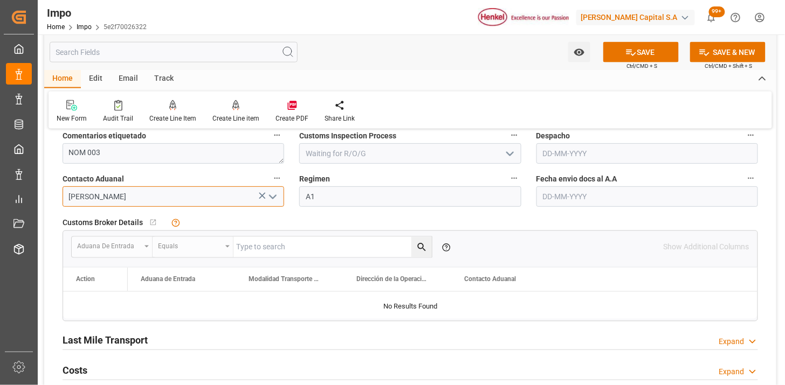
type input "ALFREDO SALINAS JACOBO"
click at [556, 202] on input "text" at bounding box center [647, 197] width 222 height 20
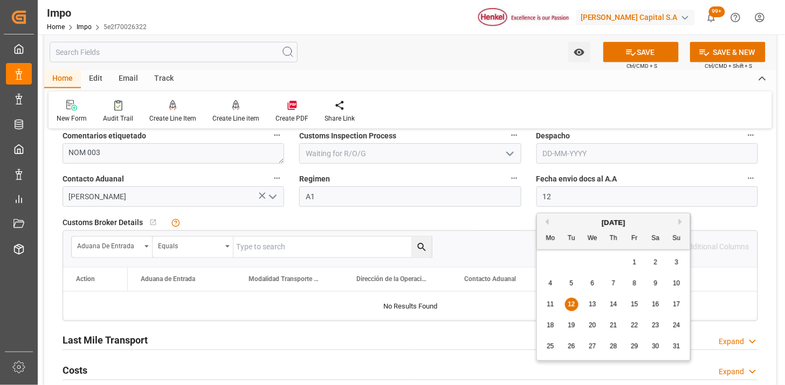
type input "[DATE]"
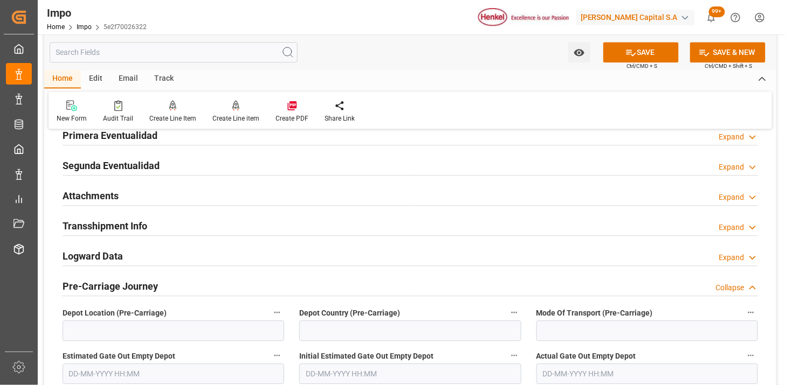
scroll to position [1917, 0]
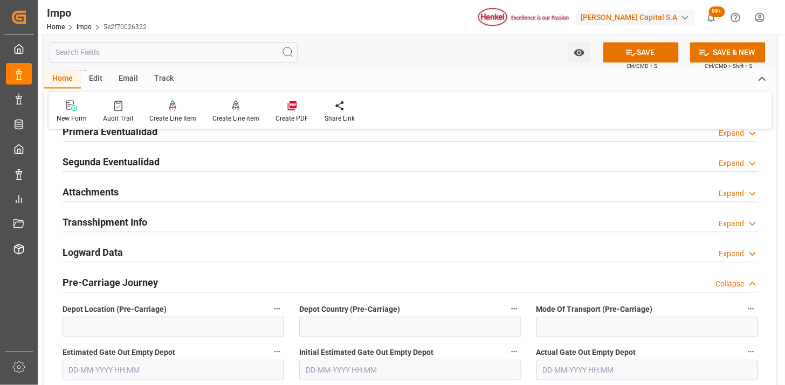
drag, startPoint x: 203, startPoint y: 186, endPoint x: 232, endPoint y: 222, distance: 46.0
click at [202, 186] on div "Attachments Expand" at bounding box center [410, 191] width 695 height 20
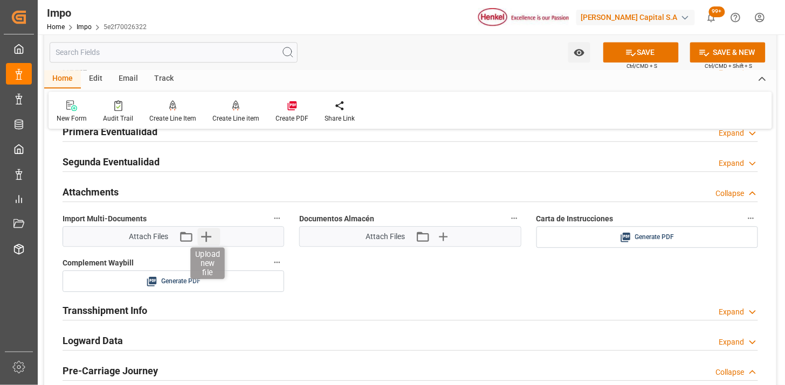
click at [213, 240] on icon "button" at bounding box center [205, 236] width 17 height 17
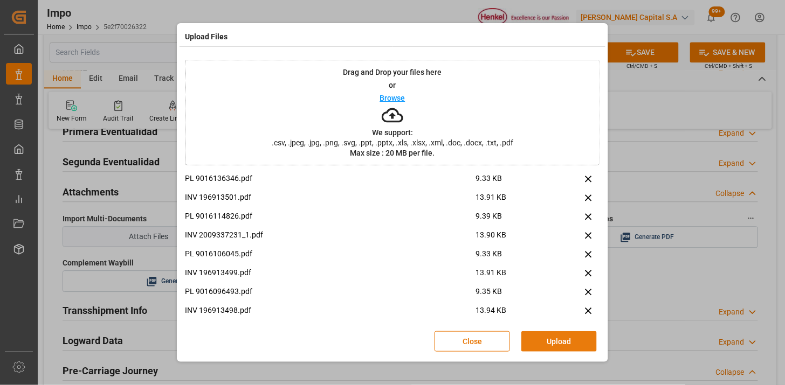
click at [563, 344] on button "Upload" at bounding box center [558, 342] width 75 height 20
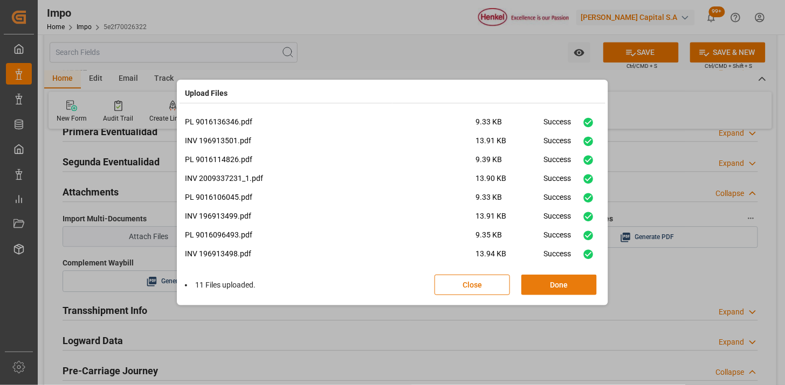
click at [553, 284] on button "Done" at bounding box center [558, 285] width 75 height 20
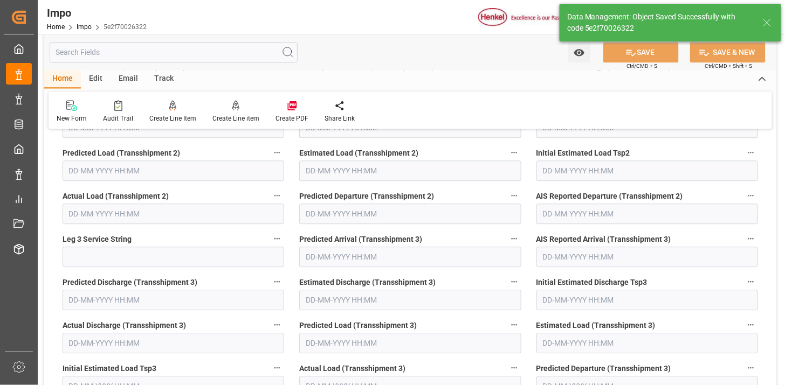
type textarea "AA"
type input "5"
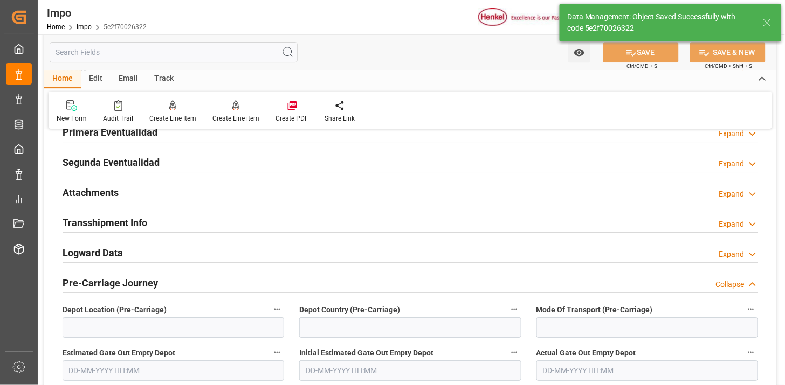
click at [513, 193] on div "Attachments Expand" at bounding box center [410, 192] width 695 height 20
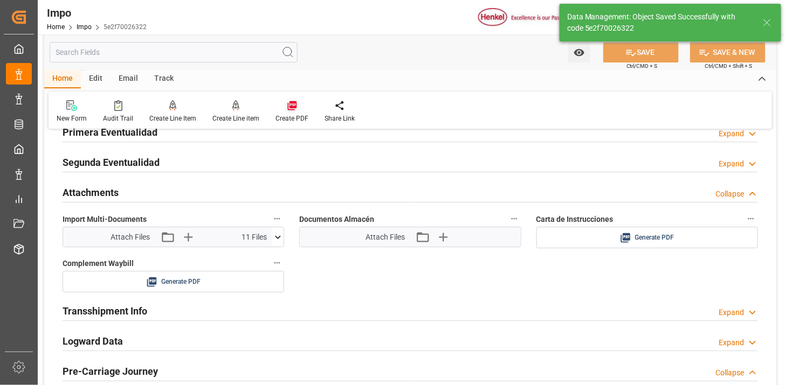
click at [287, 112] on div "Create PDF" at bounding box center [291, 112] width 49 height 24
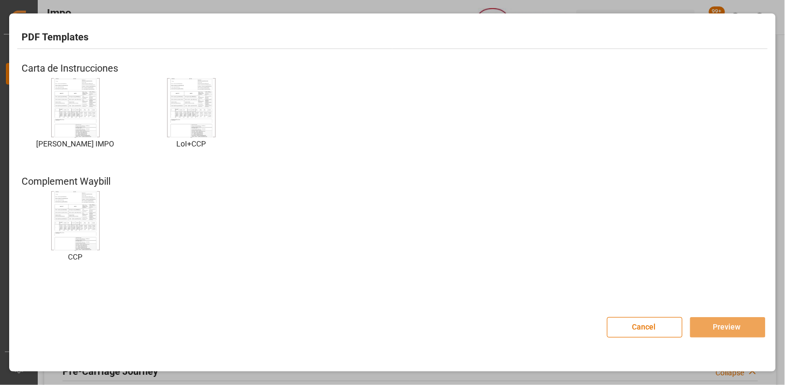
click at [85, 108] on img at bounding box center [75, 108] width 43 height 61
click at [71, 110] on img at bounding box center [75, 108] width 43 height 61
click at [704, 326] on button "Preview" at bounding box center [727, 328] width 75 height 20
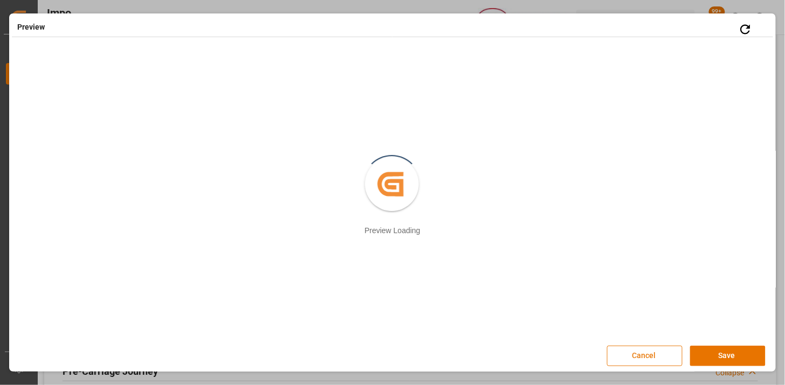
drag, startPoint x: 708, startPoint y: 357, endPoint x: 608, endPoint y: 330, distance: 103.8
click at [708, 357] on button "Save" at bounding box center [727, 356] width 75 height 20
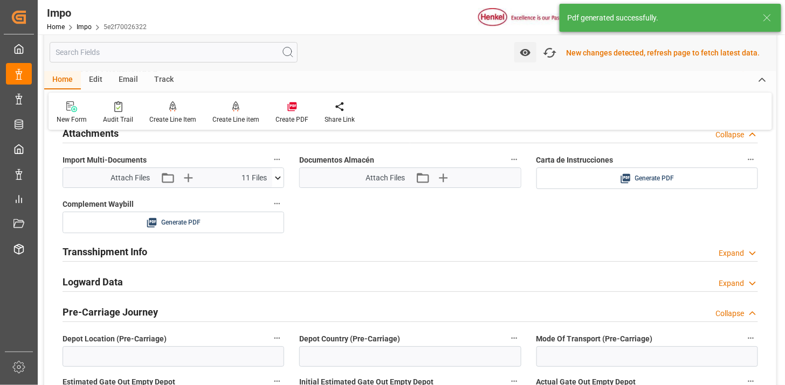
scroll to position [1058, 0]
click at [715, 177] on icon at bounding box center [714, 177] width 11 height 11
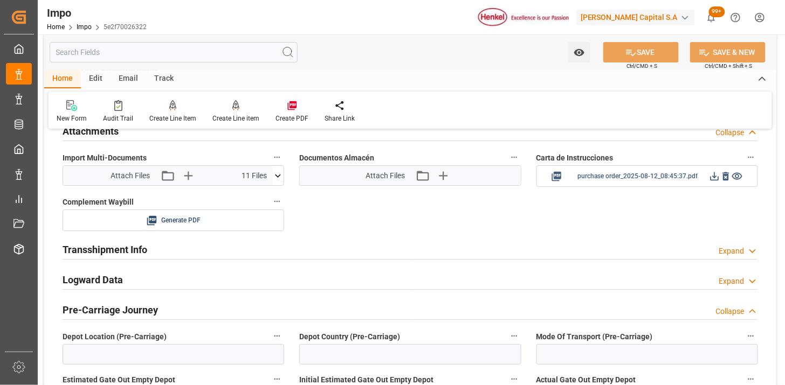
scroll to position [1057, 0]
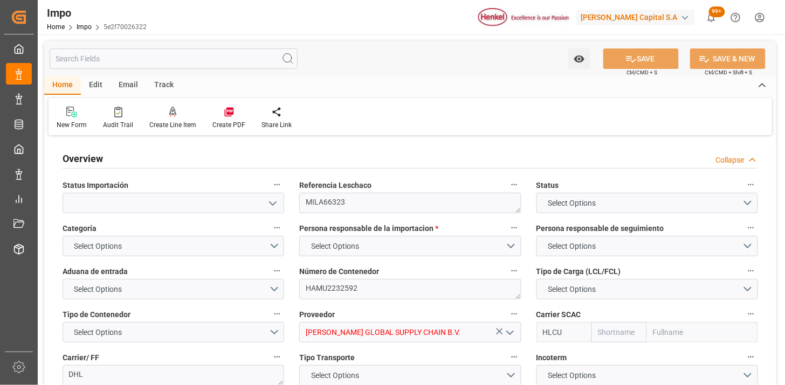
type input "Hapag [PERSON_NAME]"
type input "Hapag [PERSON_NAME] Aktiengesellschaft"
type input "5"
type input "4.874"
type input "5"
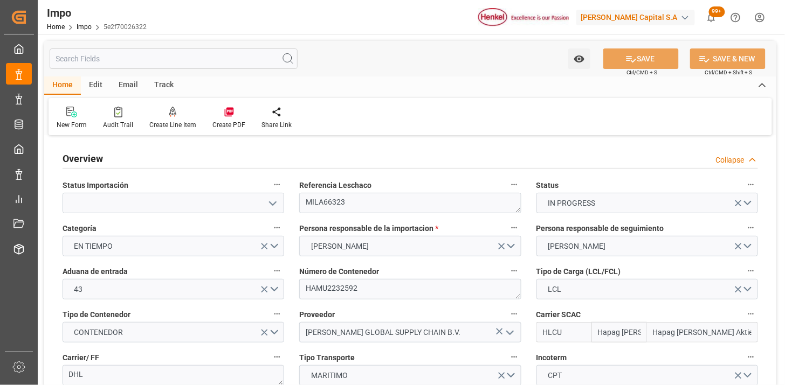
type input "[DATE]"
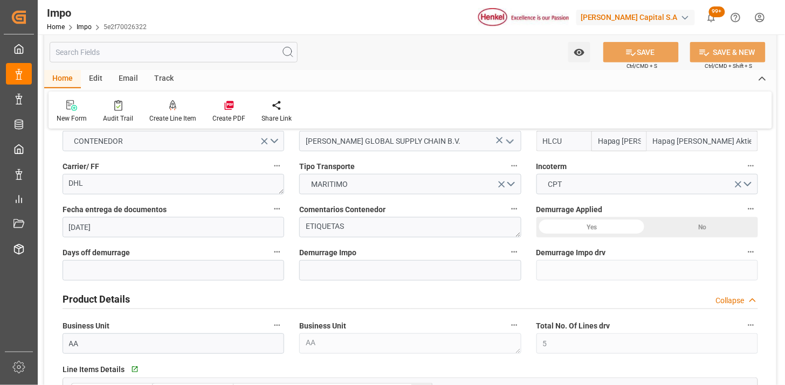
scroll to position [239, 0]
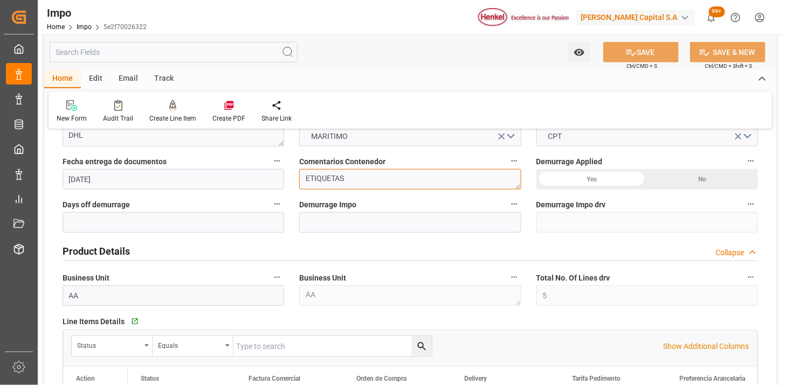
click at [329, 174] on textarea "ETIQUETAS" at bounding box center [410, 179] width 222 height 20
click at [328, 175] on textarea "ETIQUETAS" at bounding box center [410, 179] width 222 height 20
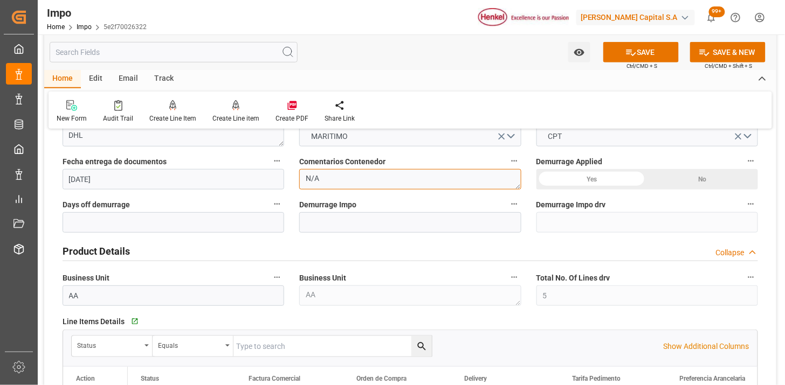
type textarea "N/A"
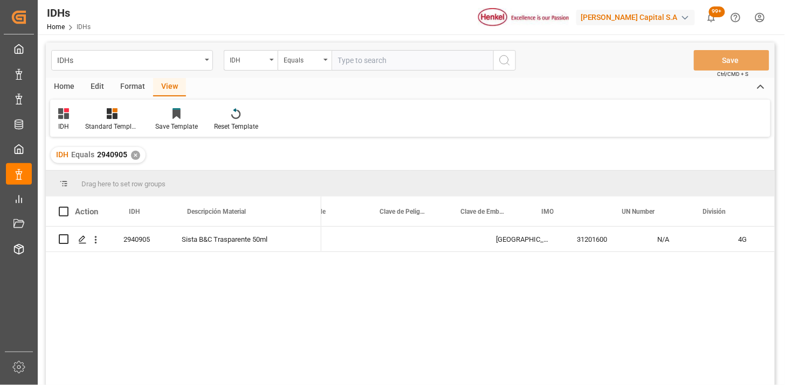
scroll to position [0, 273]
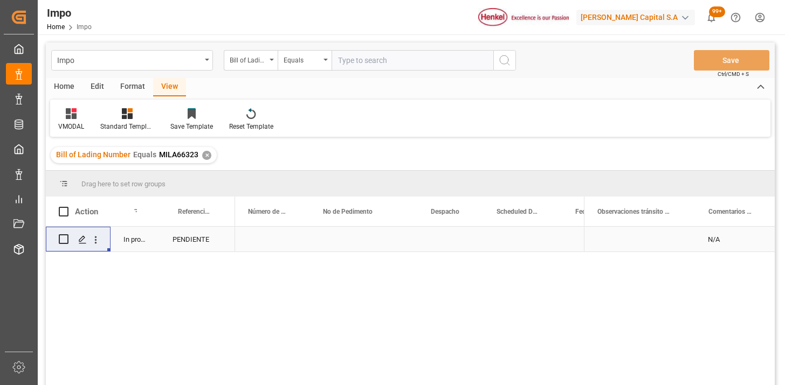
click at [251, 53] on div "Bill of Lading Number" at bounding box center [248, 59] width 37 height 12
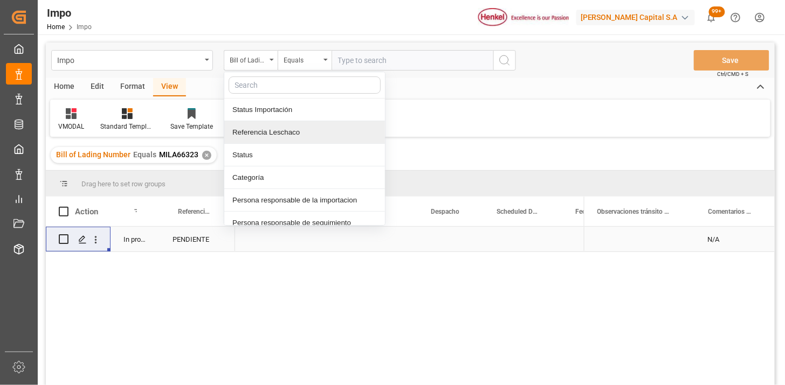
click at [286, 128] on div "Referencia Leschaco" at bounding box center [304, 132] width 161 height 23
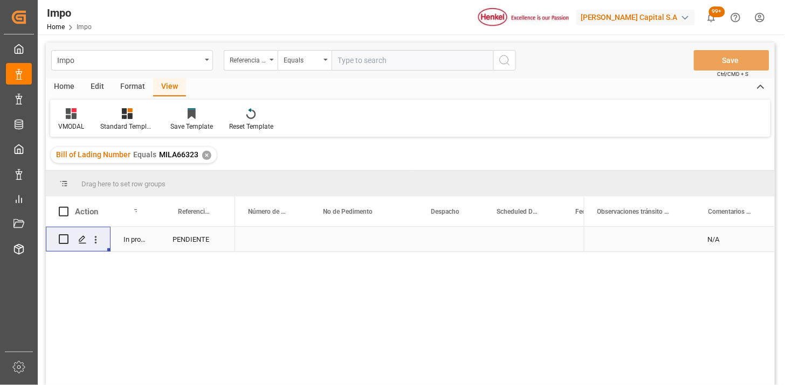
click at [362, 65] on input "text" at bounding box center [413, 60] width 162 height 20
paste input "250815080127"
type input "250815080127"
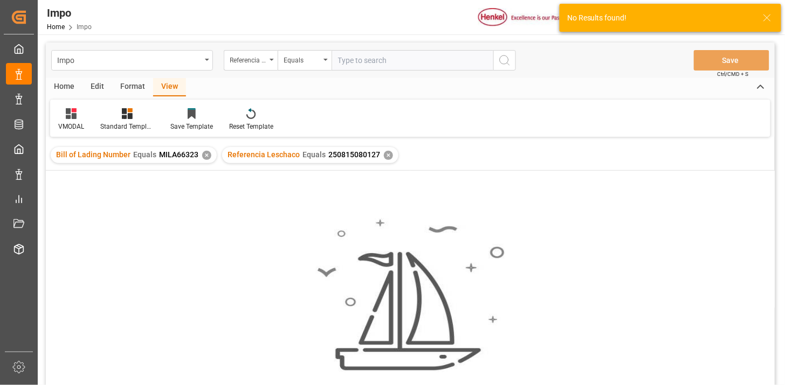
click at [205, 156] on div "✕" at bounding box center [206, 155] width 9 height 9
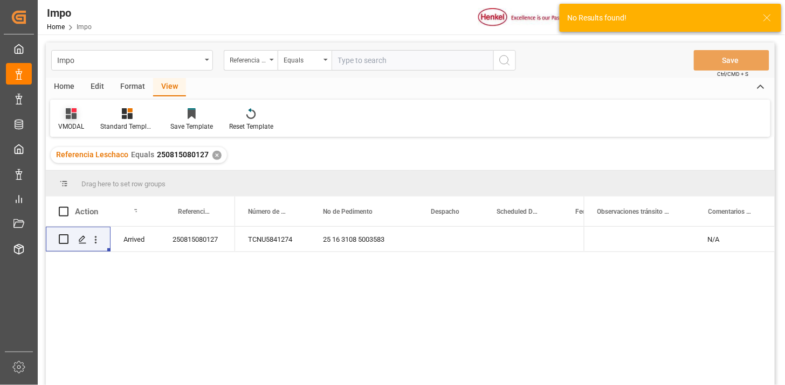
click at [74, 119] on div "VMODAL" at bounding box center [71, 120] width 42 height 24
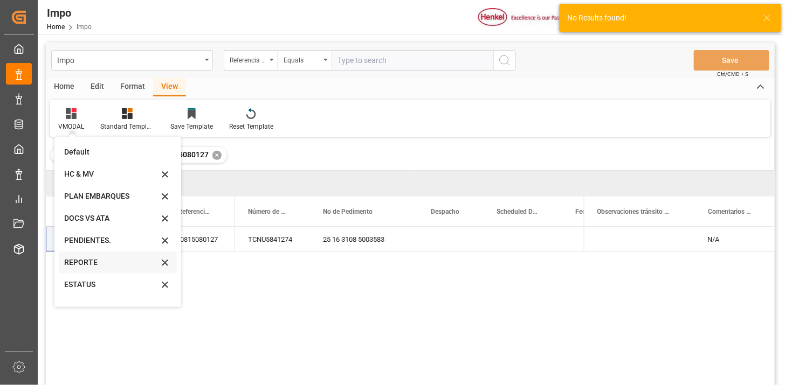
click at [104, 267] on div "REPORTE" at bounding box center [111, 262] width 94 height 11
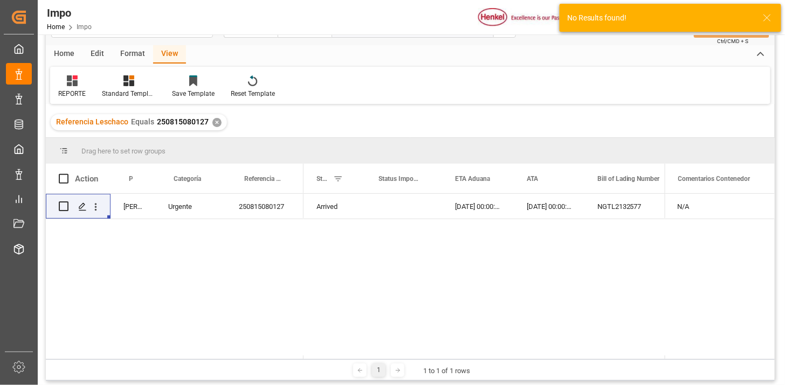
scroll to position [60, 0]
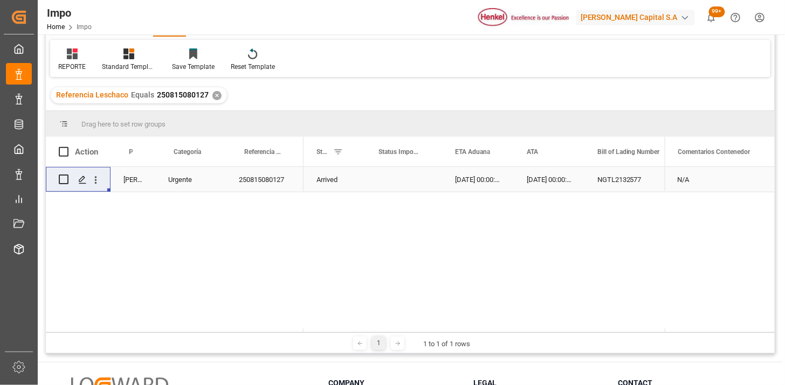
click at [281, 180] on div "250815080127" at bounding box center [265, 179] width 78 height 25
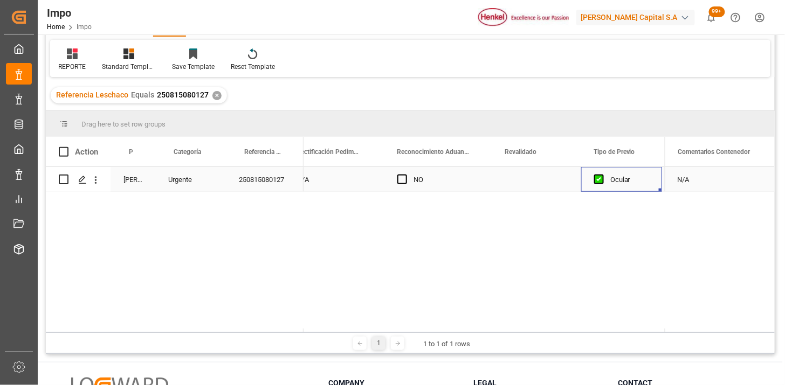
scroll to position [0, 1080]
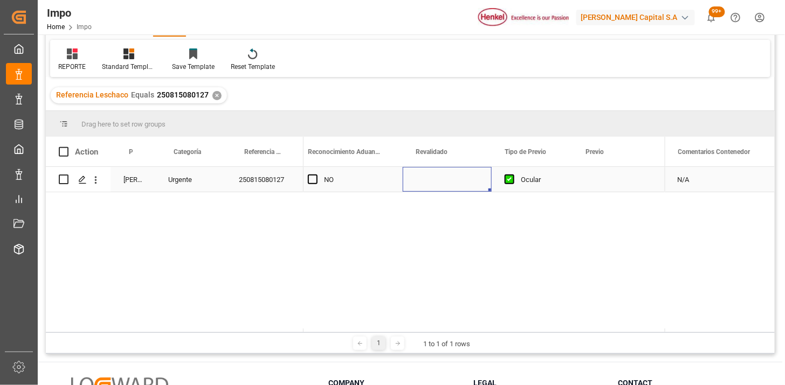
click at [440, 176] on div "Press SPACE to select this row." at bounding box center [447, 179] width 89 height 25
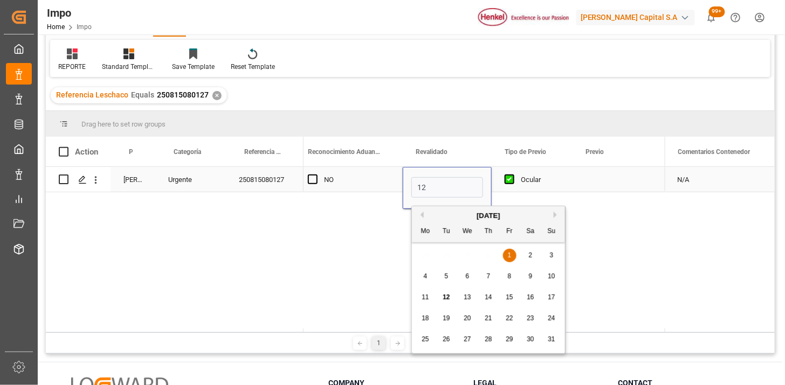
type input "[DATE]"
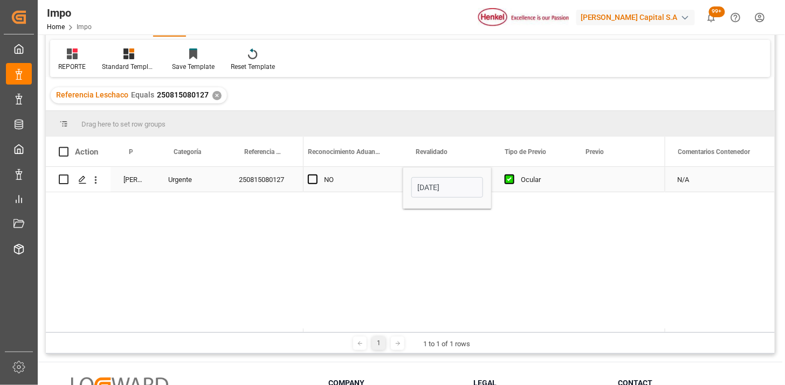
click at [361, 180] on div "NO" at bounding box center [357, 180] width 66 height 25
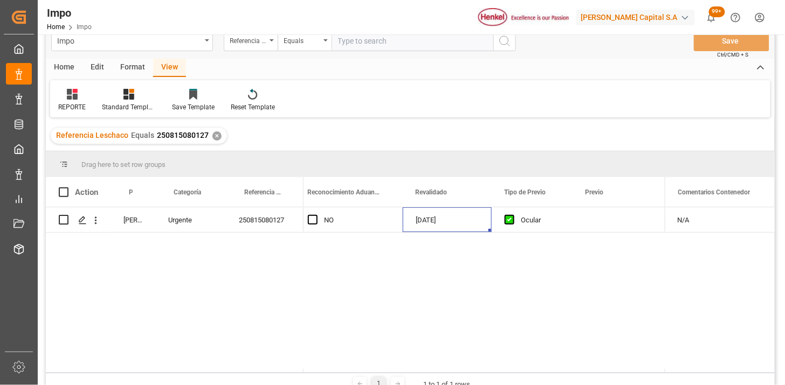
scroll to position [0, 0]
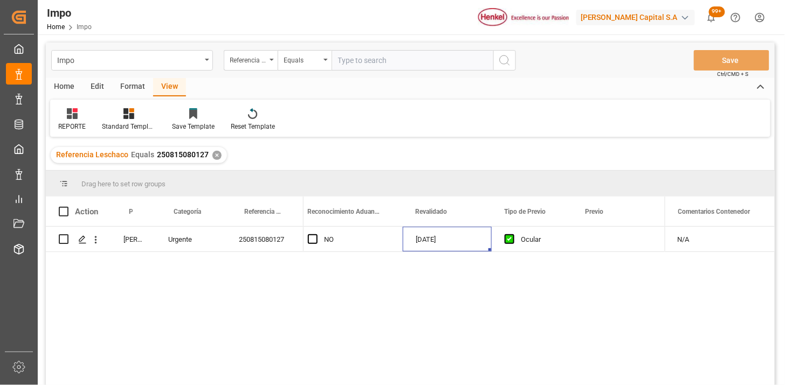
click at [364, 60] on input "text" at bounding box center [413, 60] width 162 height 20
paste input "250806900788"
type input "250806900788"
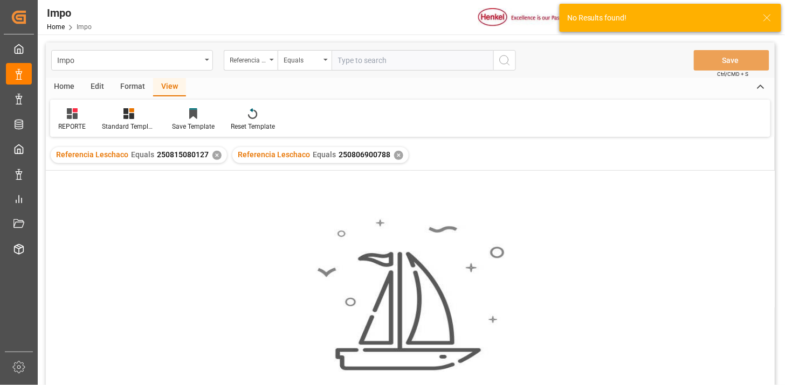
click at [217, 155] on div "✕" at bounding box center [216, 155] width 9 height 9
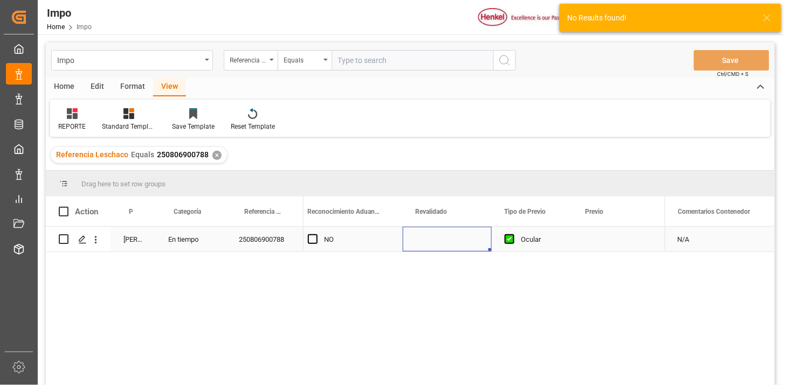
click at [442, 240] on div "Press SPACE to select this row." at bounding box center [447, 239] width 89 height 25
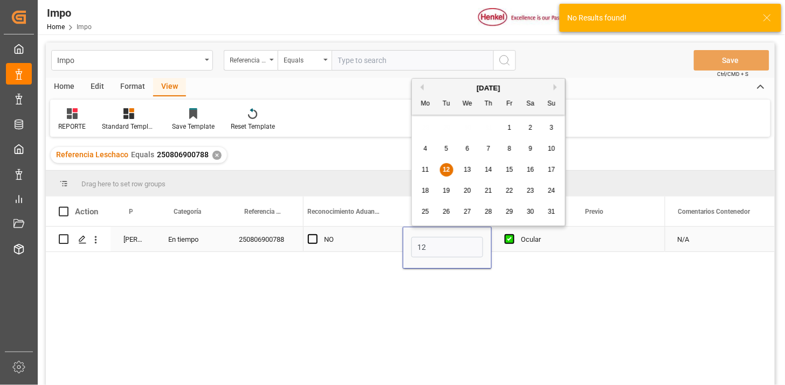
type input "[DATE]"
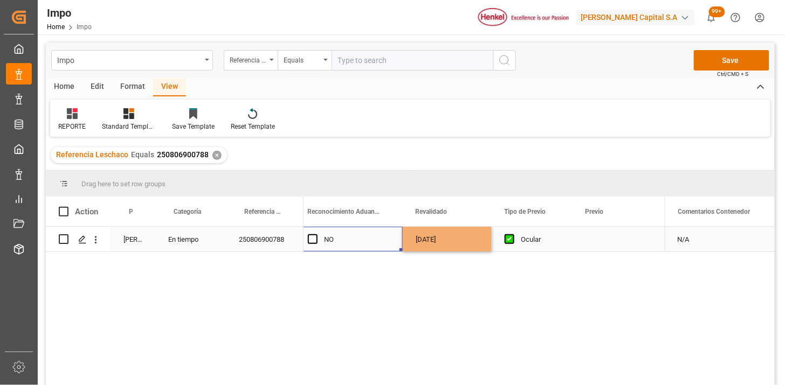
click at [354, 243] on div "NO" at bounding box center [357, 240] width 66 height 25
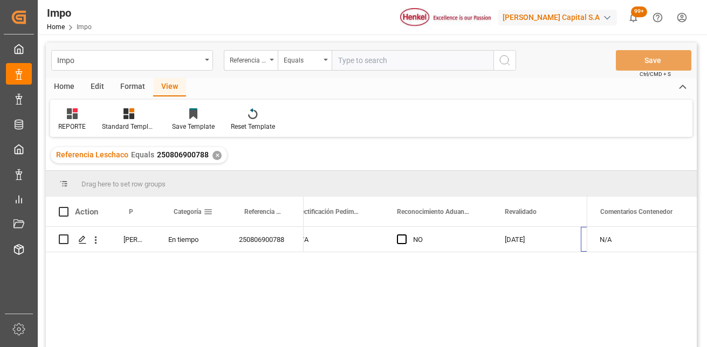
scroll to position [0, 991]
click at [300, 67] on div "Equals" at bounding box center [305, 60] width 54 height 20
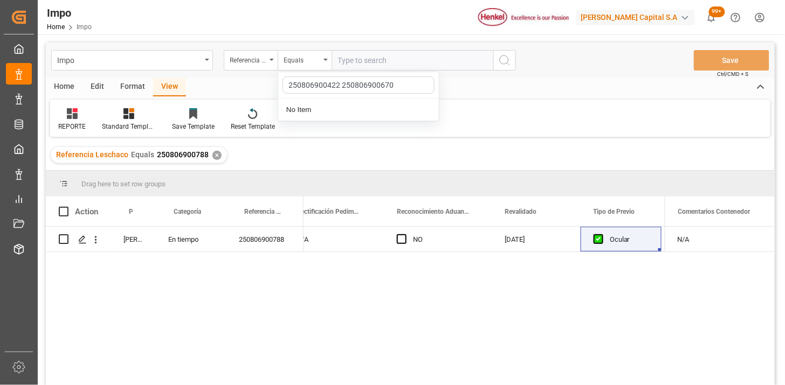
scroll to position [0, 991]
type input "250806900422 250806900670"
click at [298, 61] on div "Equals" at bounding box center [302, 59] width 37 height 12
click at [297, 63] on div "Equals" at bounding box center [302, 59] width 37 height 12
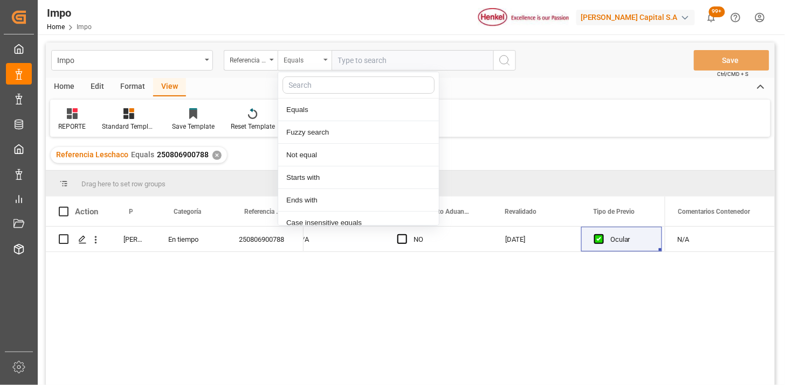
scroll to position [54, 0]
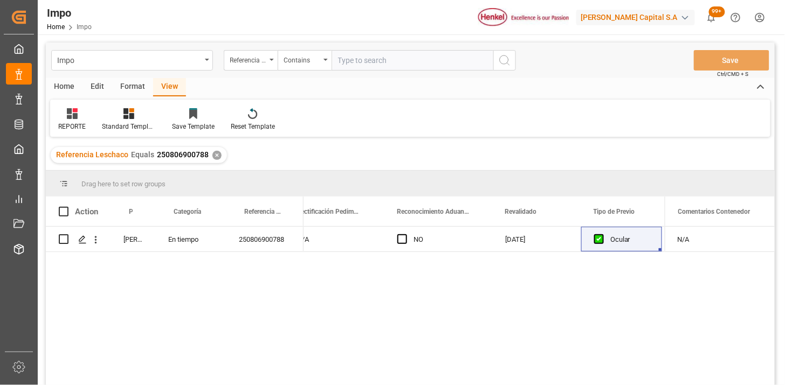
paste input "250806900422 250806900670"
type input "250806900422,250806900670"
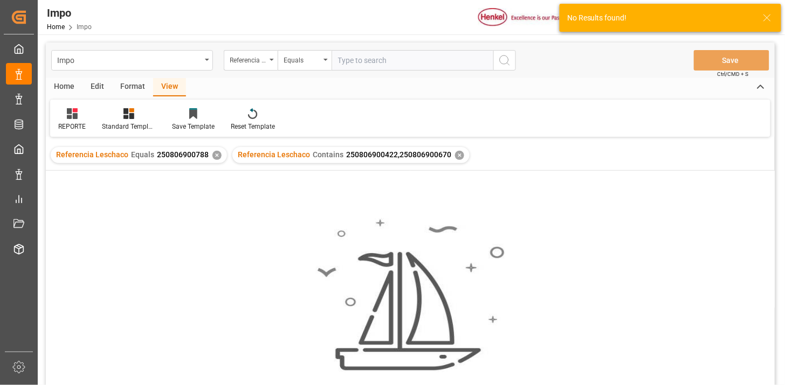
click at [216, 157] on div "✕" at bounding box center [216, 155] width 9 height 9
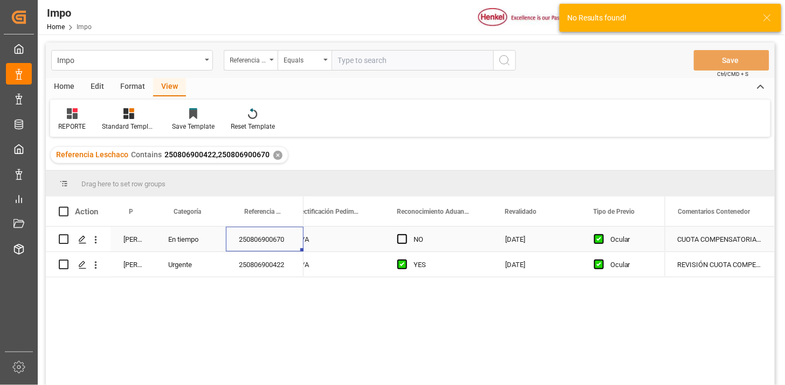
click at [259, 245] on div "250806900670" at bounding box center [265, 239] width 78 height 25
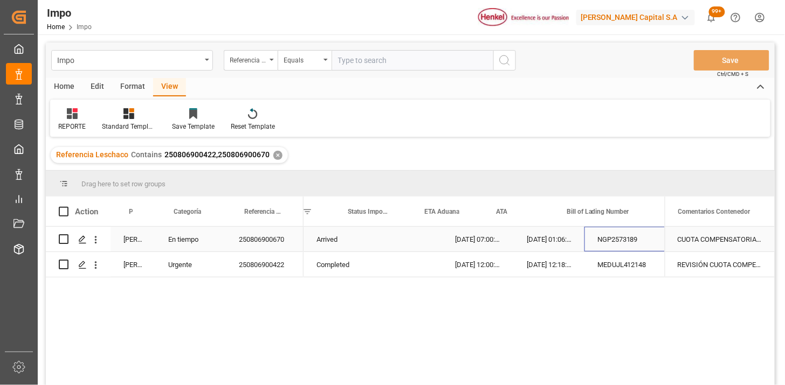
scroll to position [0, 30]
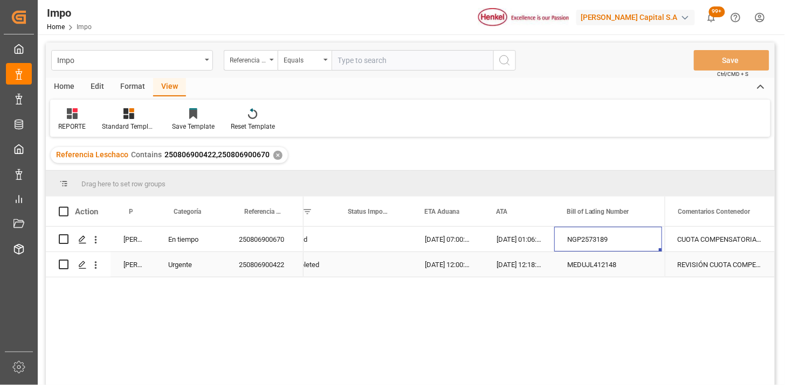
click at [428, 272] on div "[DATE] 12:00:00" at bounding box center [448, 264] width 72 height 25
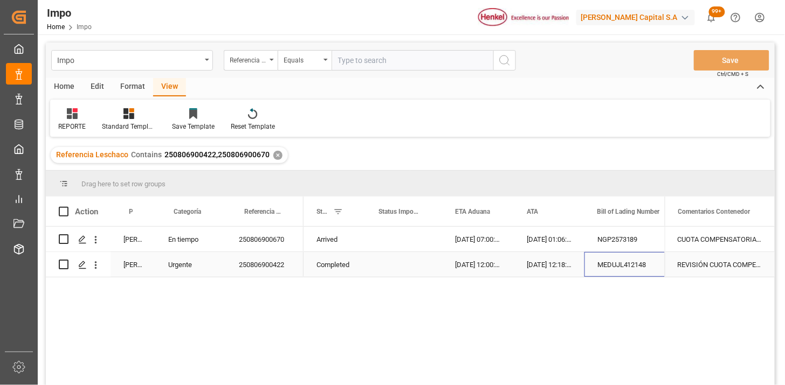
click at [633, 268] on div "MEDUJL412148" at bounding box center [638, 264] width 108 height 25
